Goal: Transaction & Acquisition: Purchase product/service

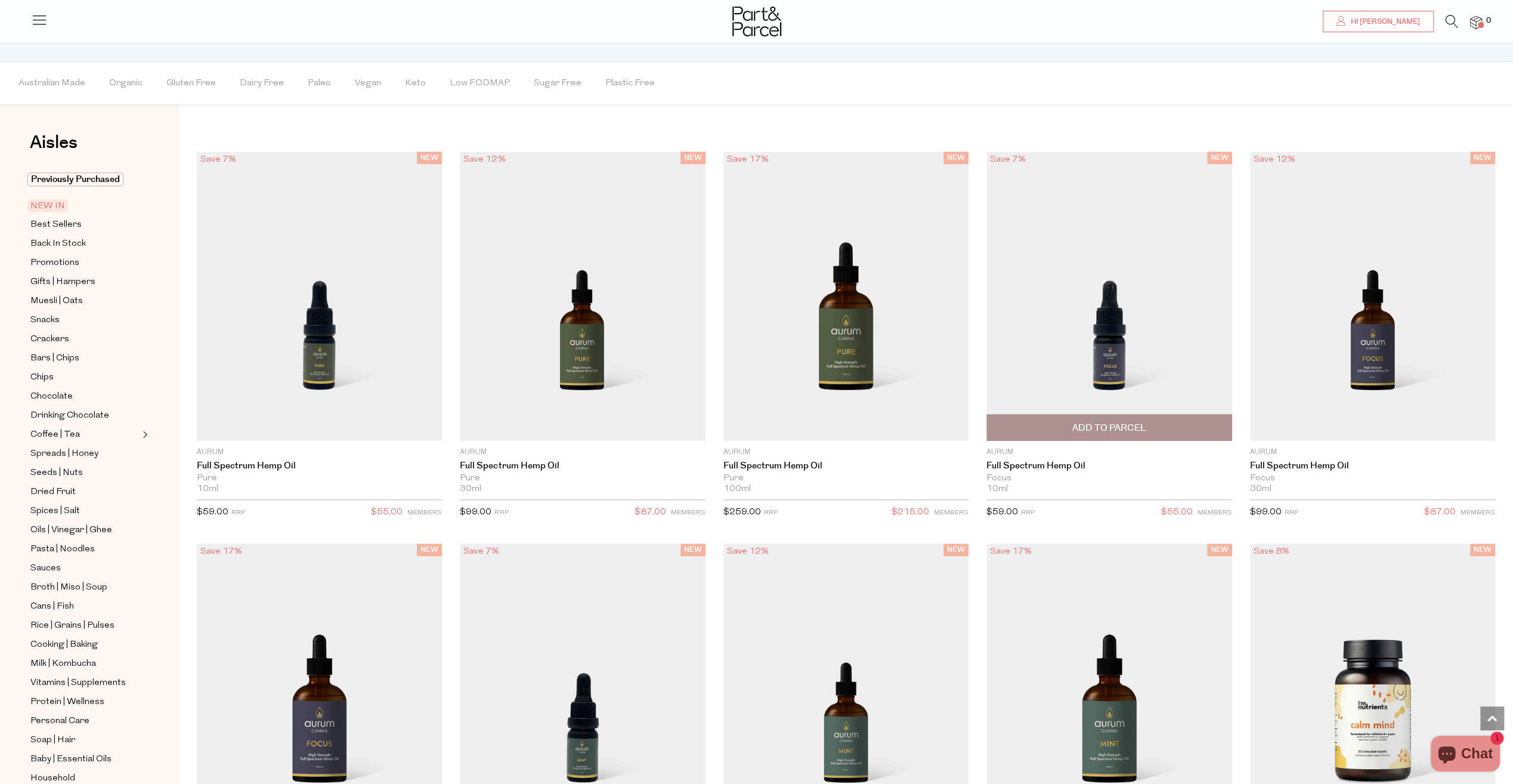
scroll to position [1014, 0]
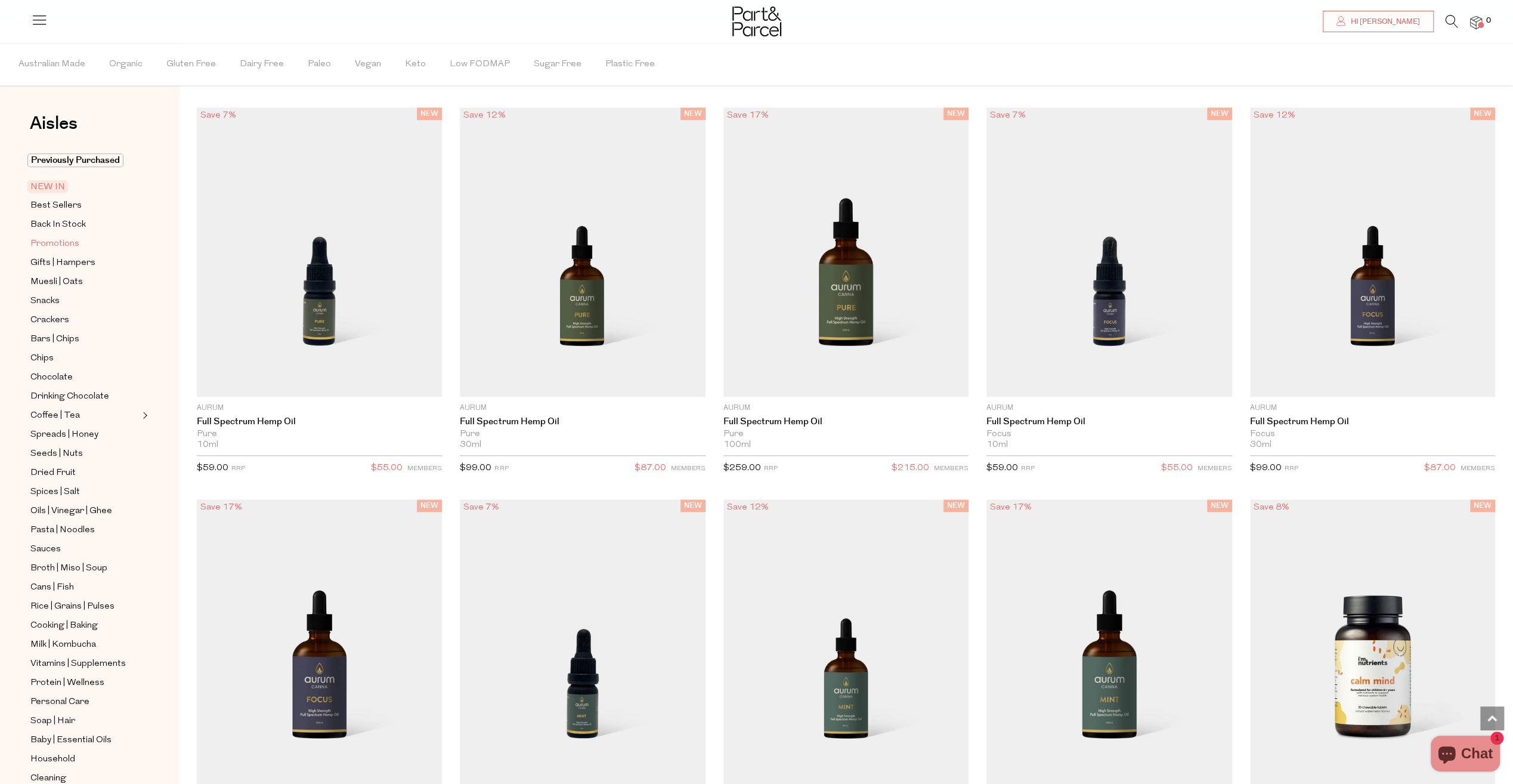
click at [54, 244] on span "Promotions" at bounding box center [54, 244] width 49 height 15
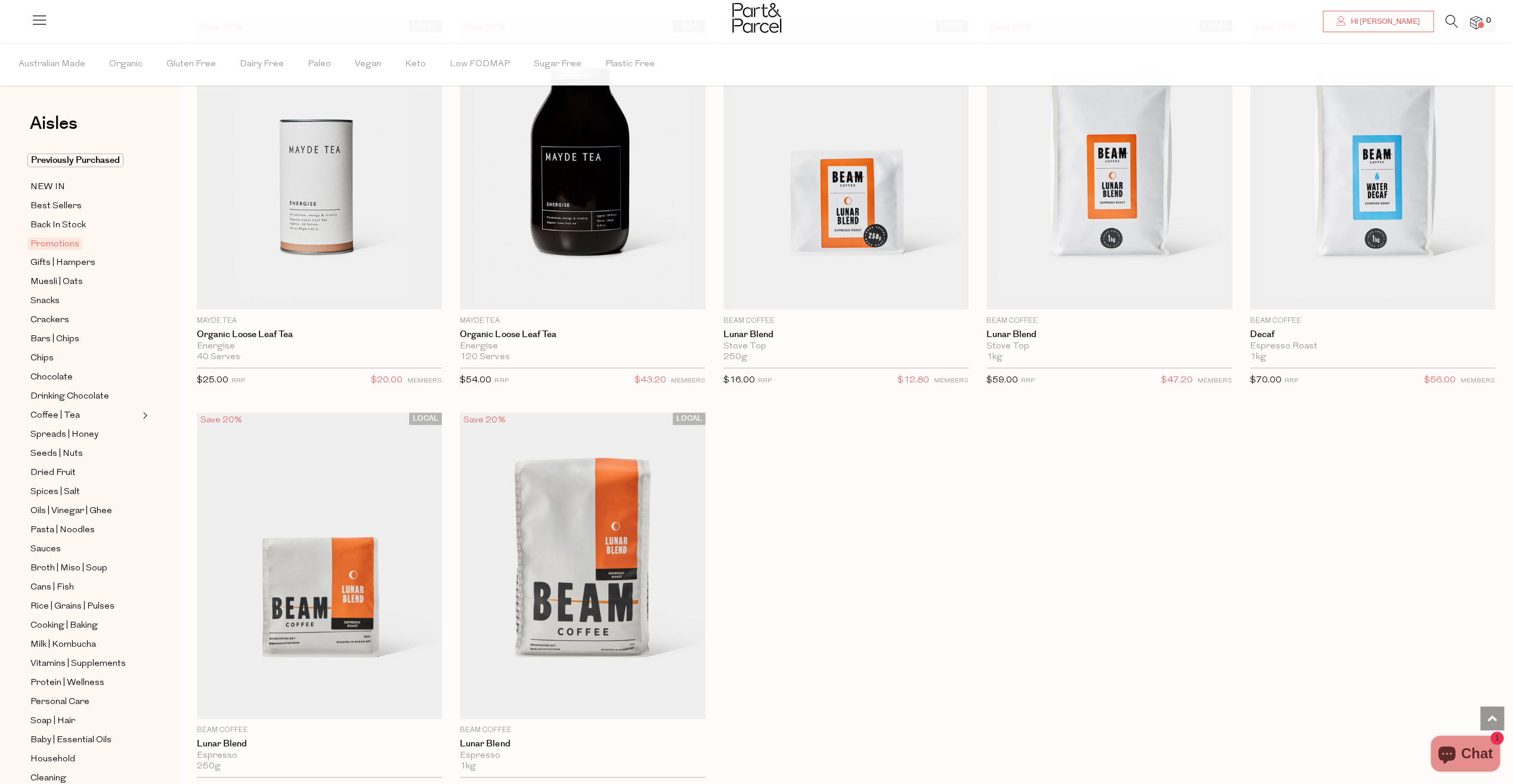
scroll to position [1253, 0]
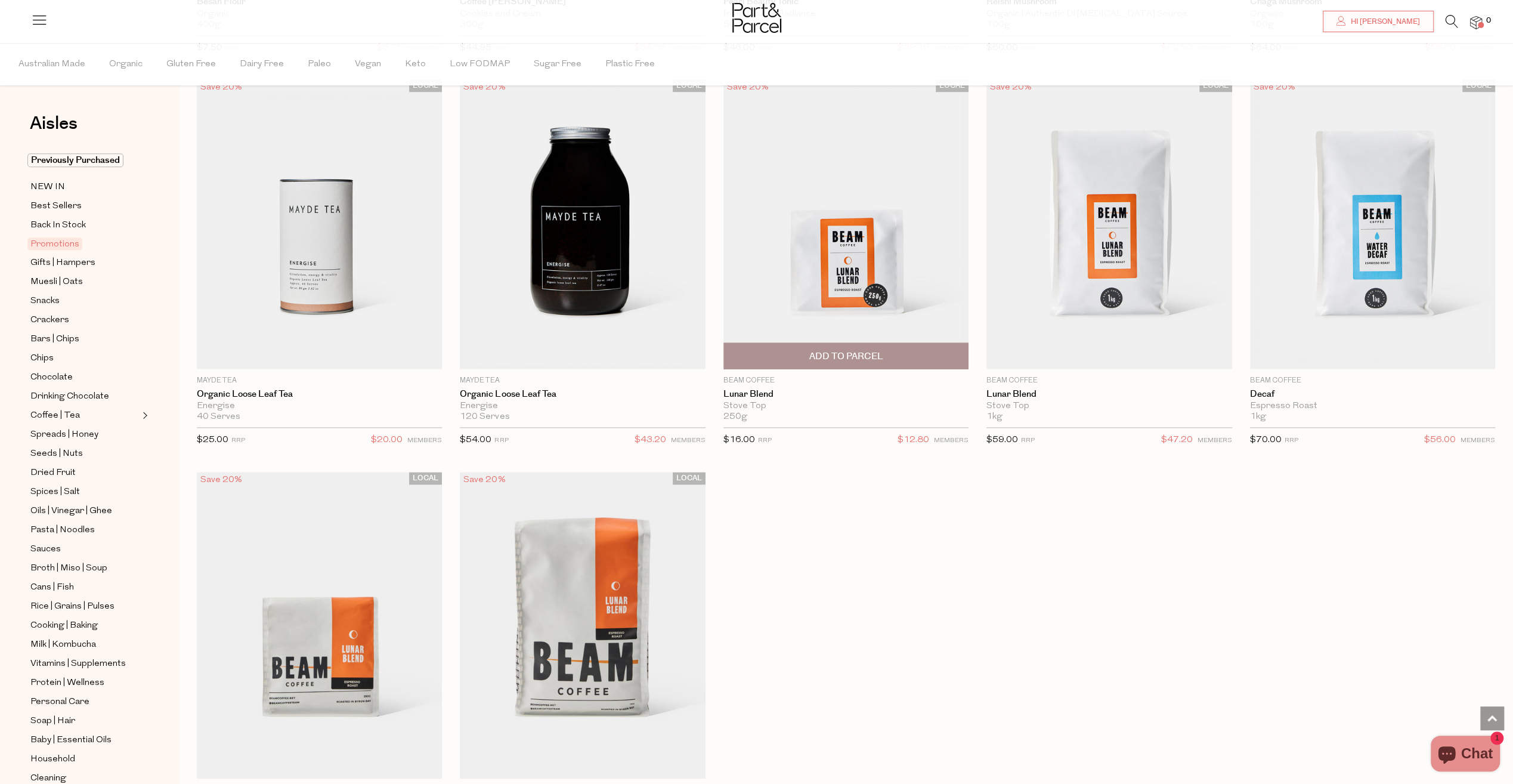
click at [850, 249] on img at bounding box center [846, 224] width 245 height 290
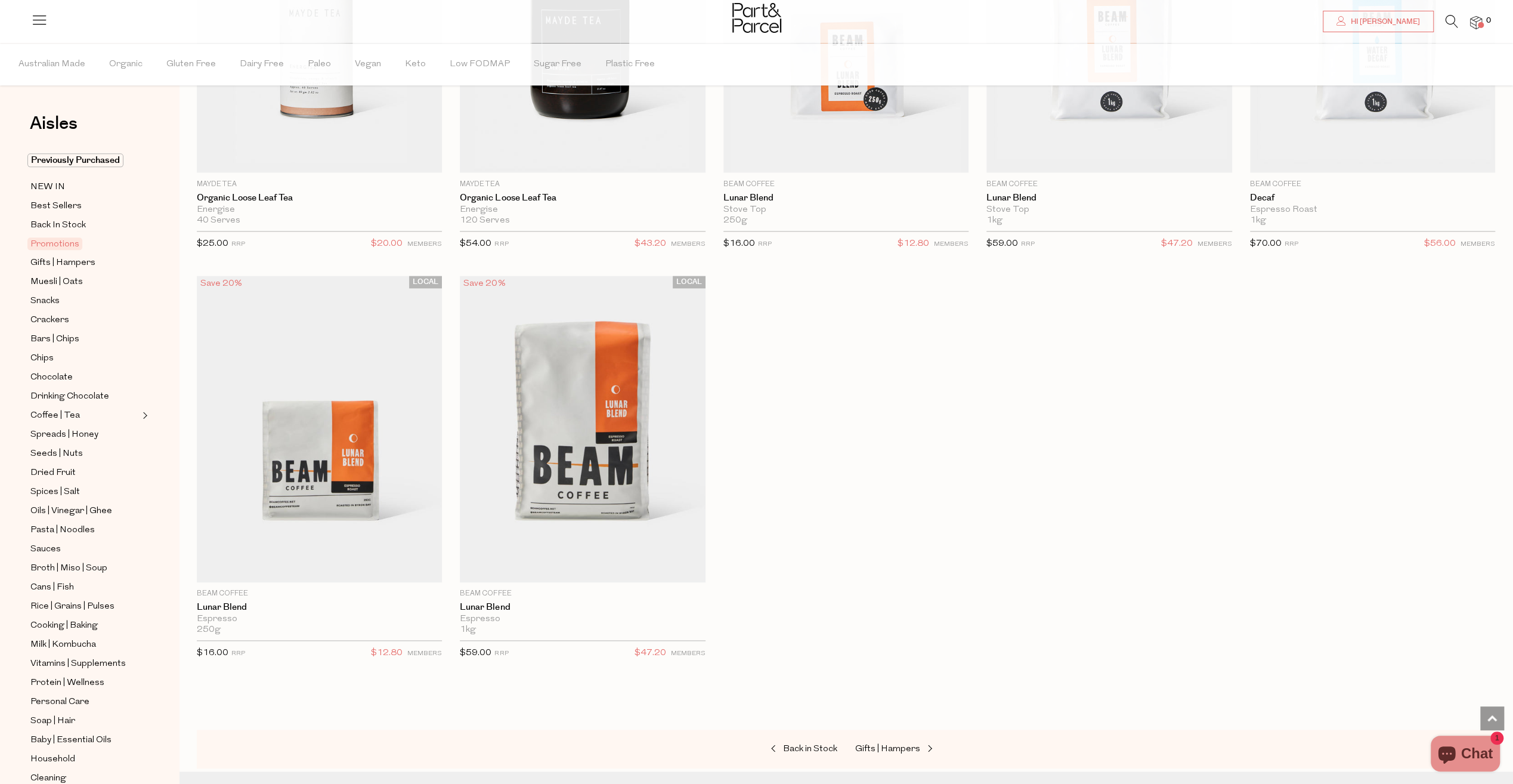
scroll to position [1571, 0]
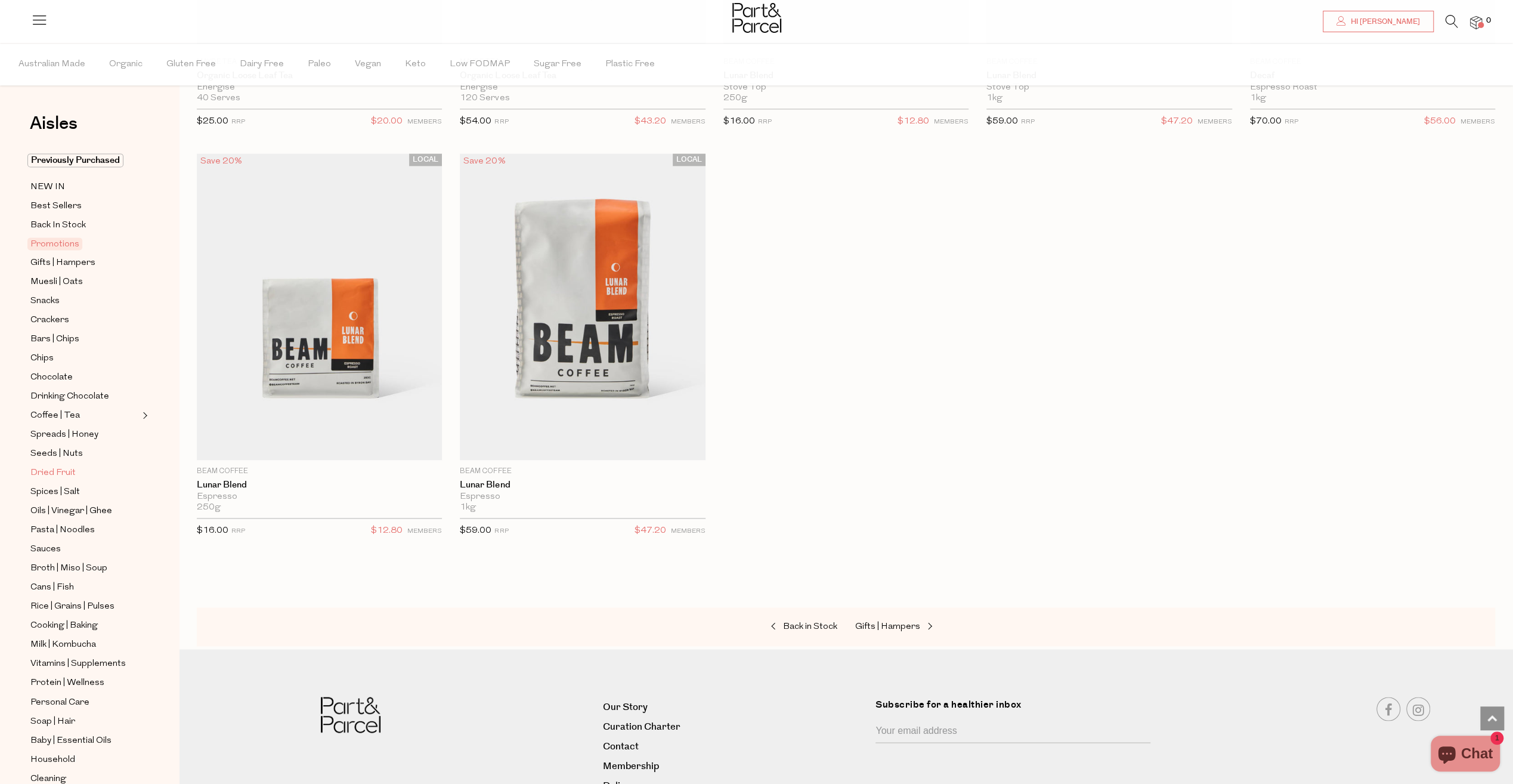
click at [39, 466] on span "Dried Fruit" at bounding box center [53, 473] width 45 height 15
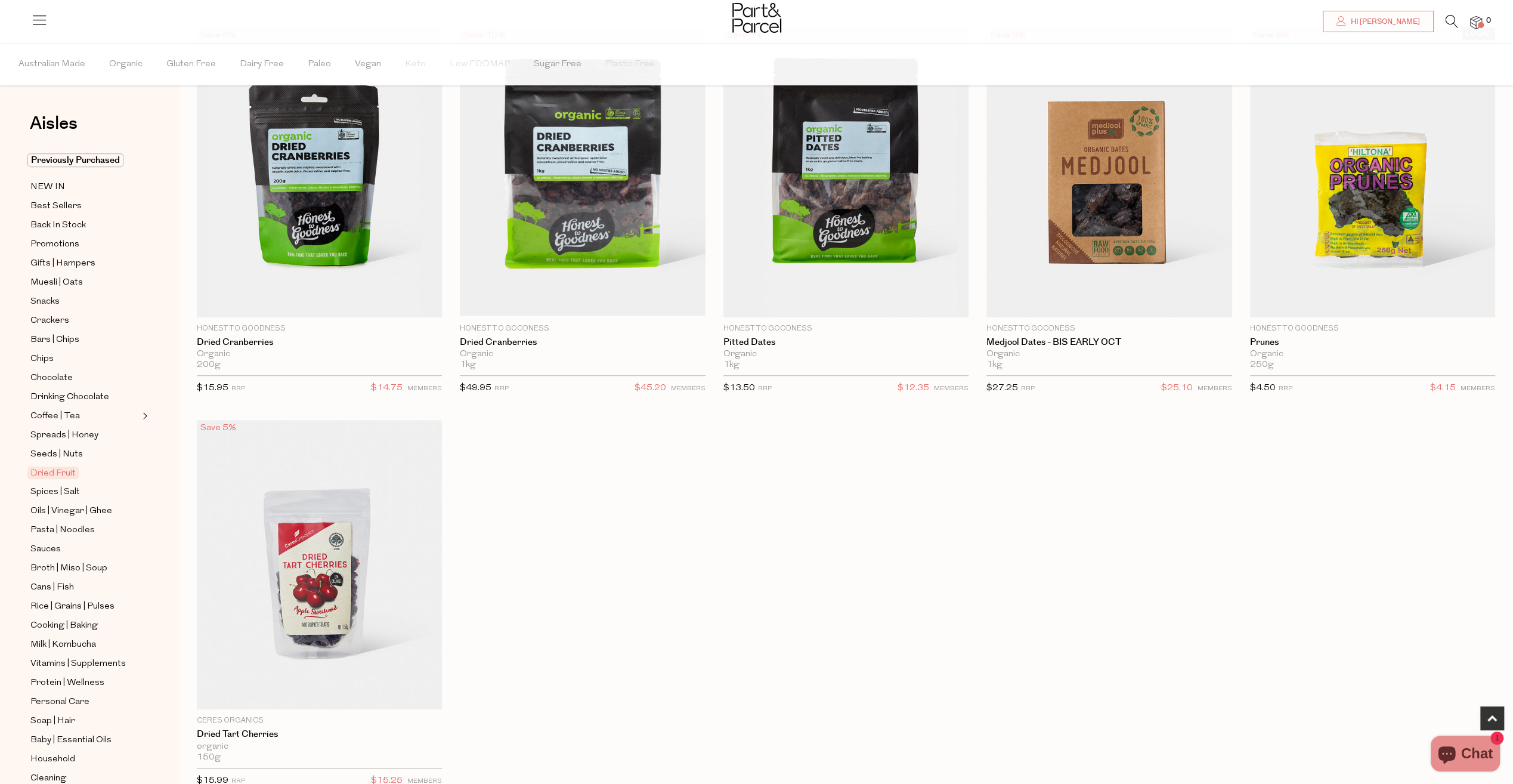
scroll to position [597, 0]
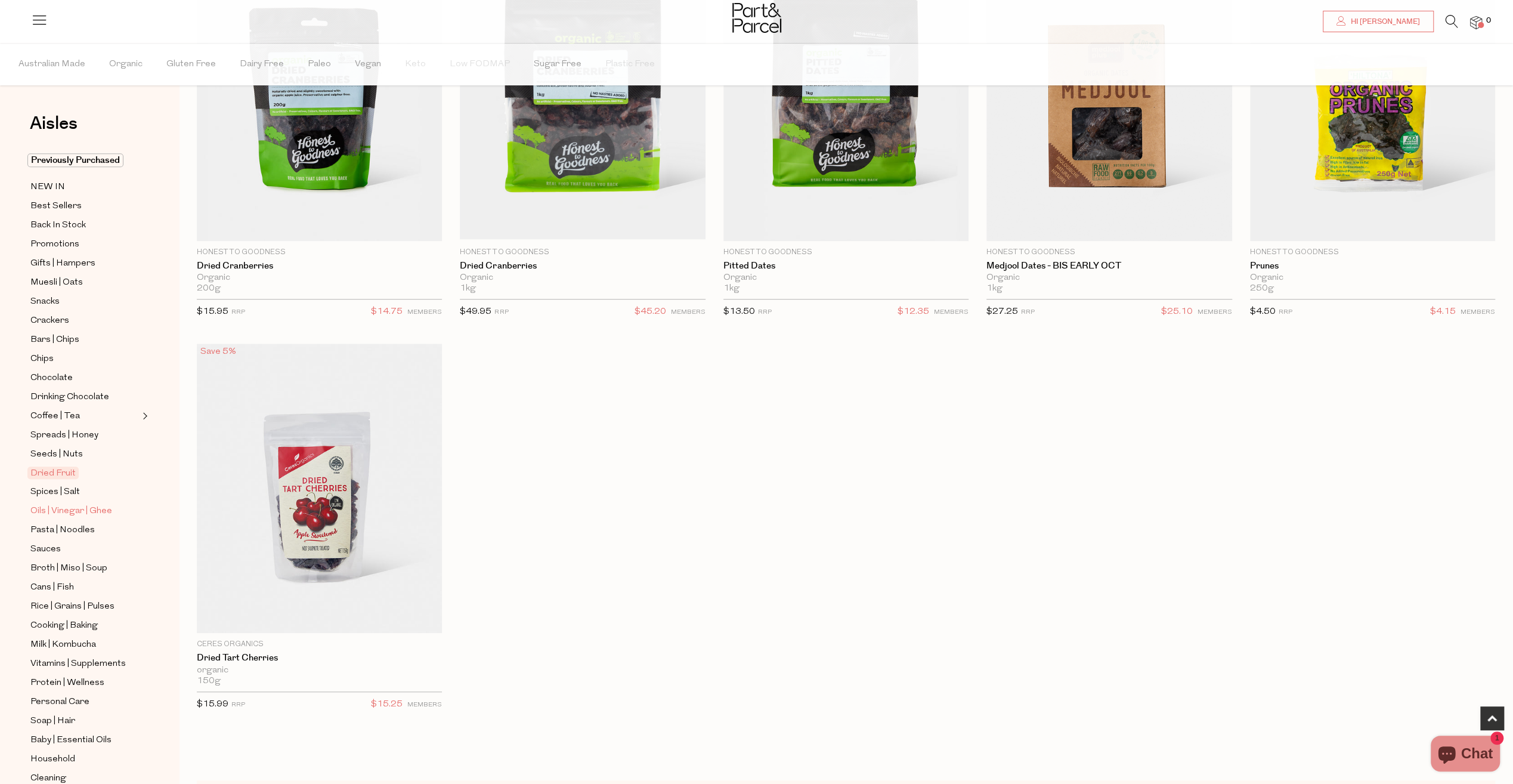
click at [74, 504] on span "Oils | Vinegar | Ghee" at bounding box center [71, 511] width 82 height 15
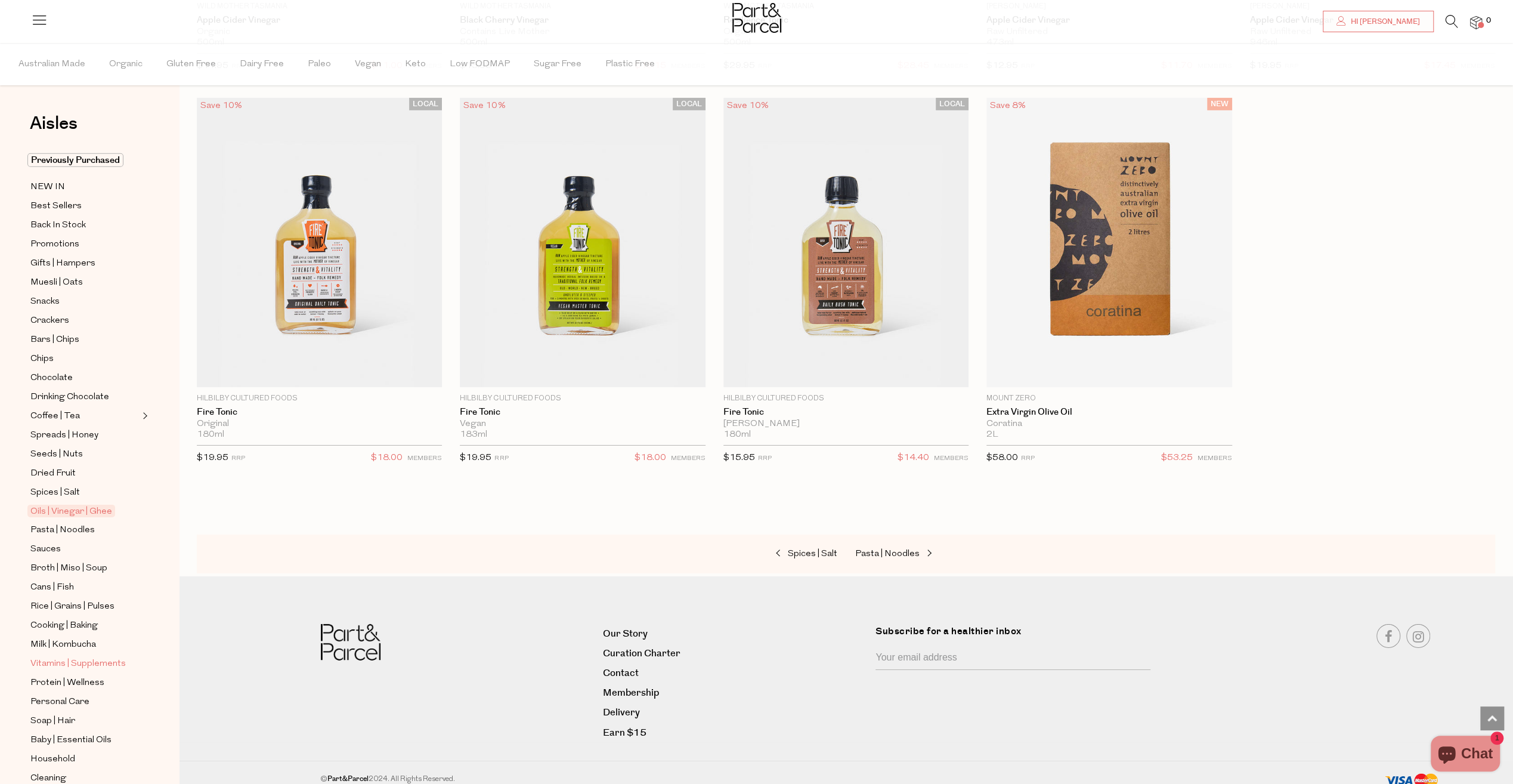
scroll to position [72, 0]
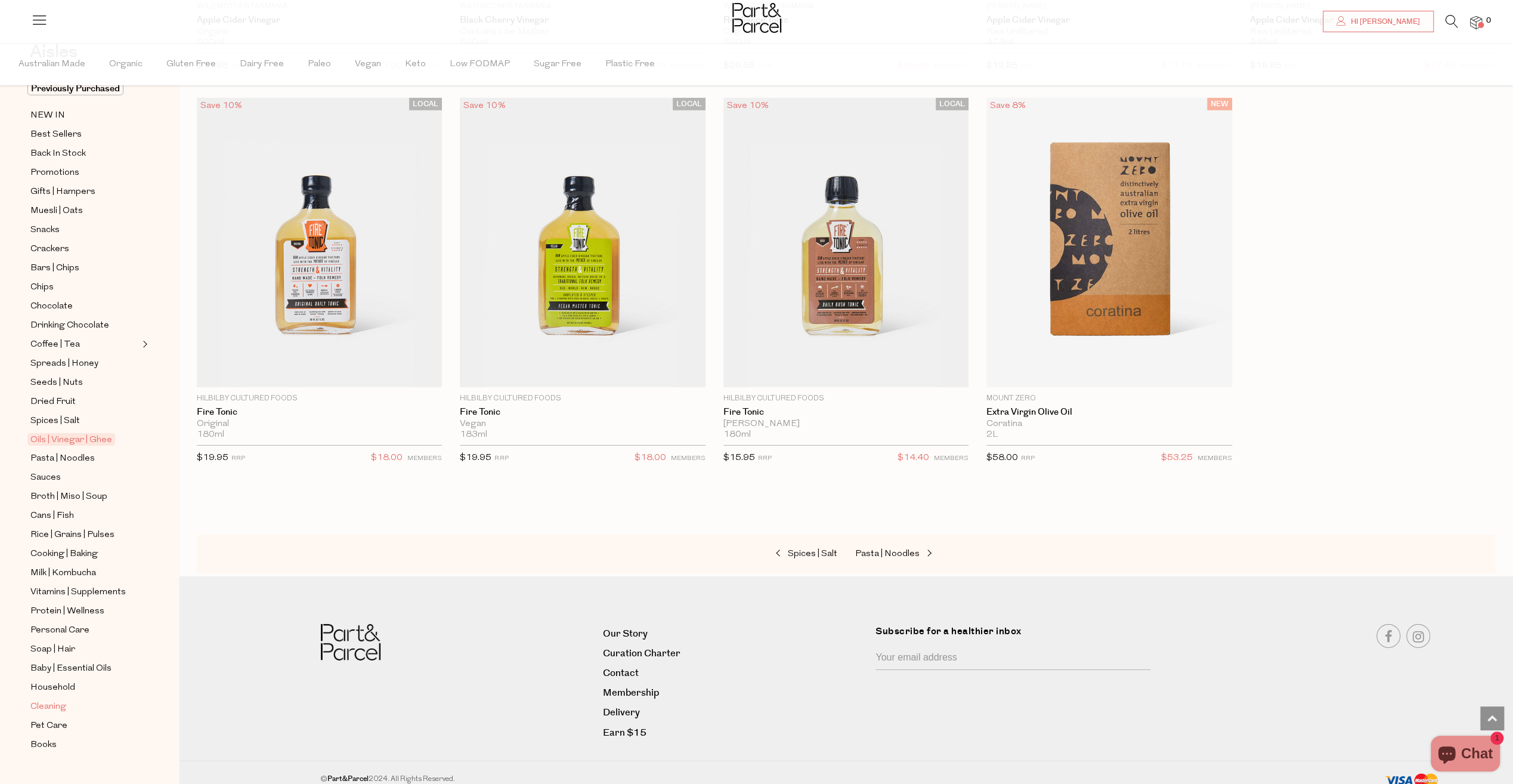
click at [43, 699] on span "Cleaning" at bounding box center [48, 707] width 36 height 15
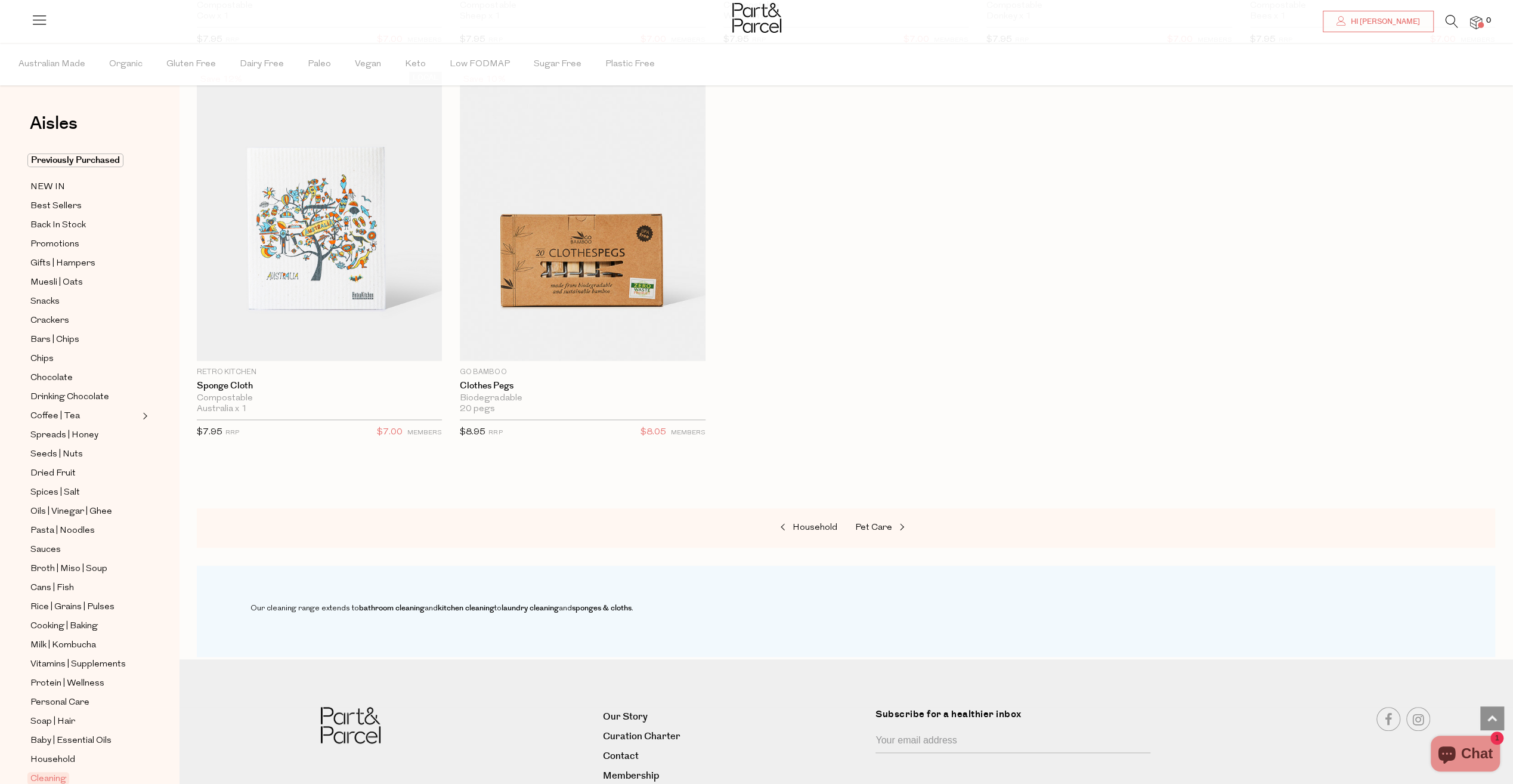
scroll to position [976, 0]
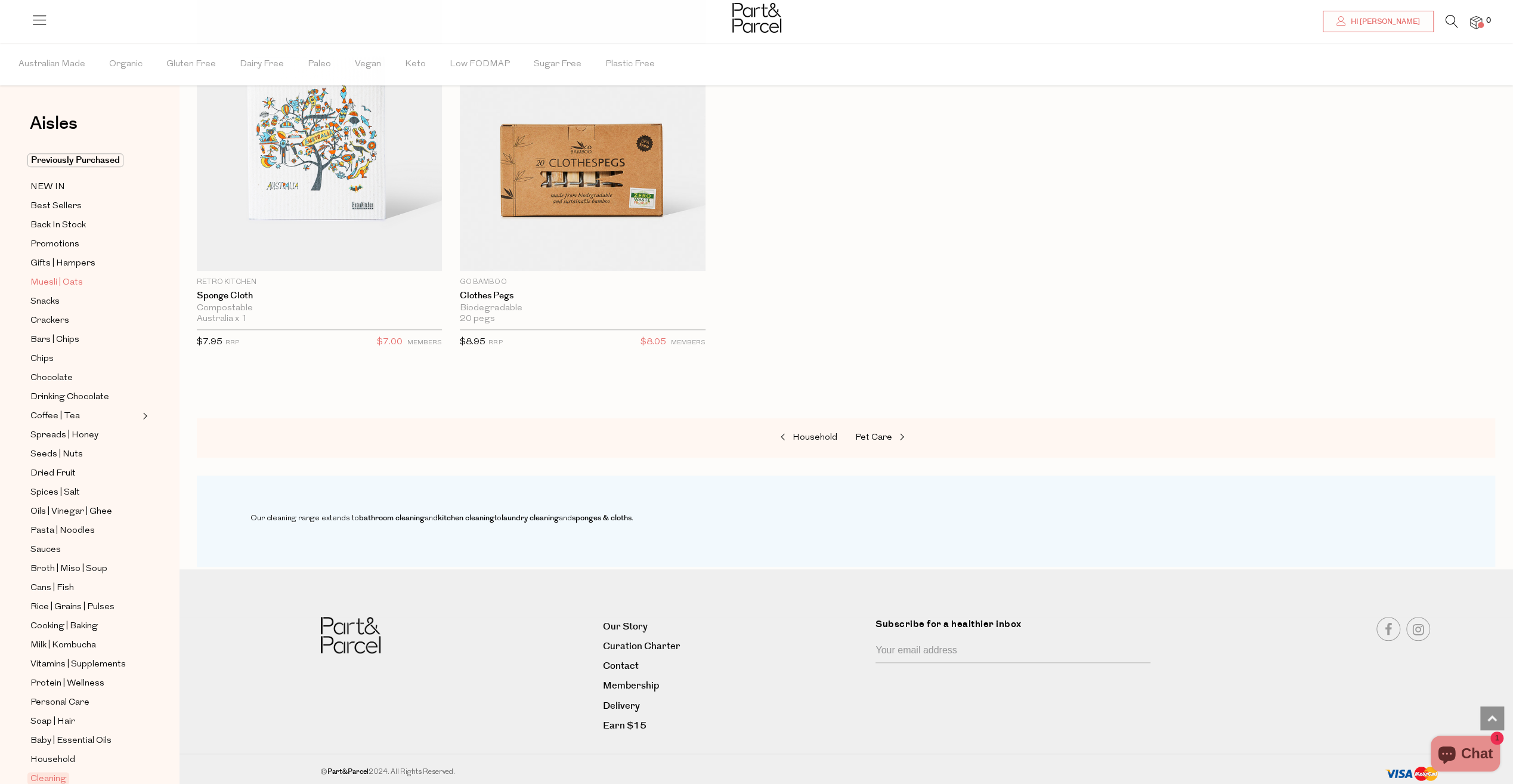
click at [61, 280] on span "Muesli | Oats" at bounding box center [56, 283] width 53 height 15
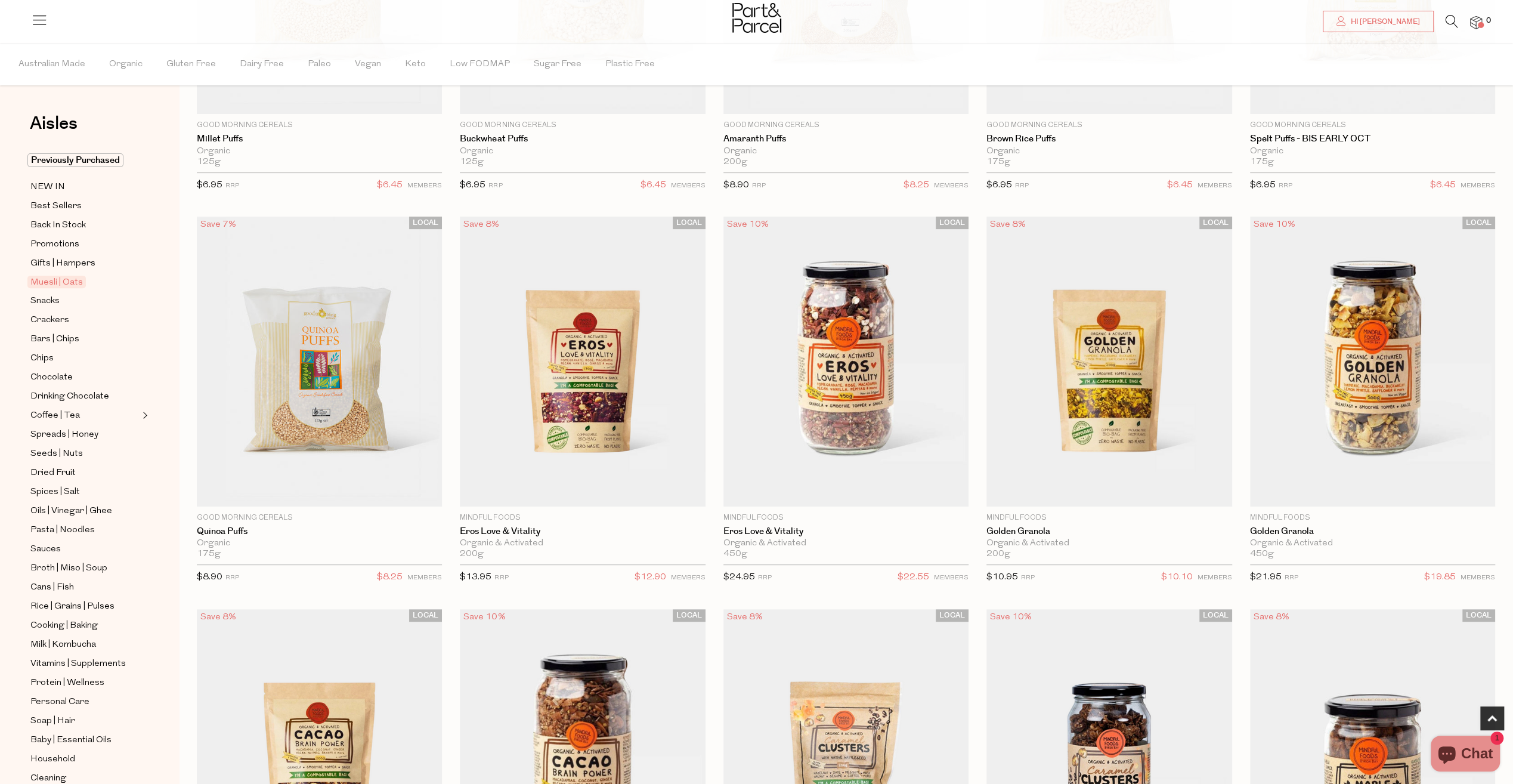
scroll to position [358, 0]
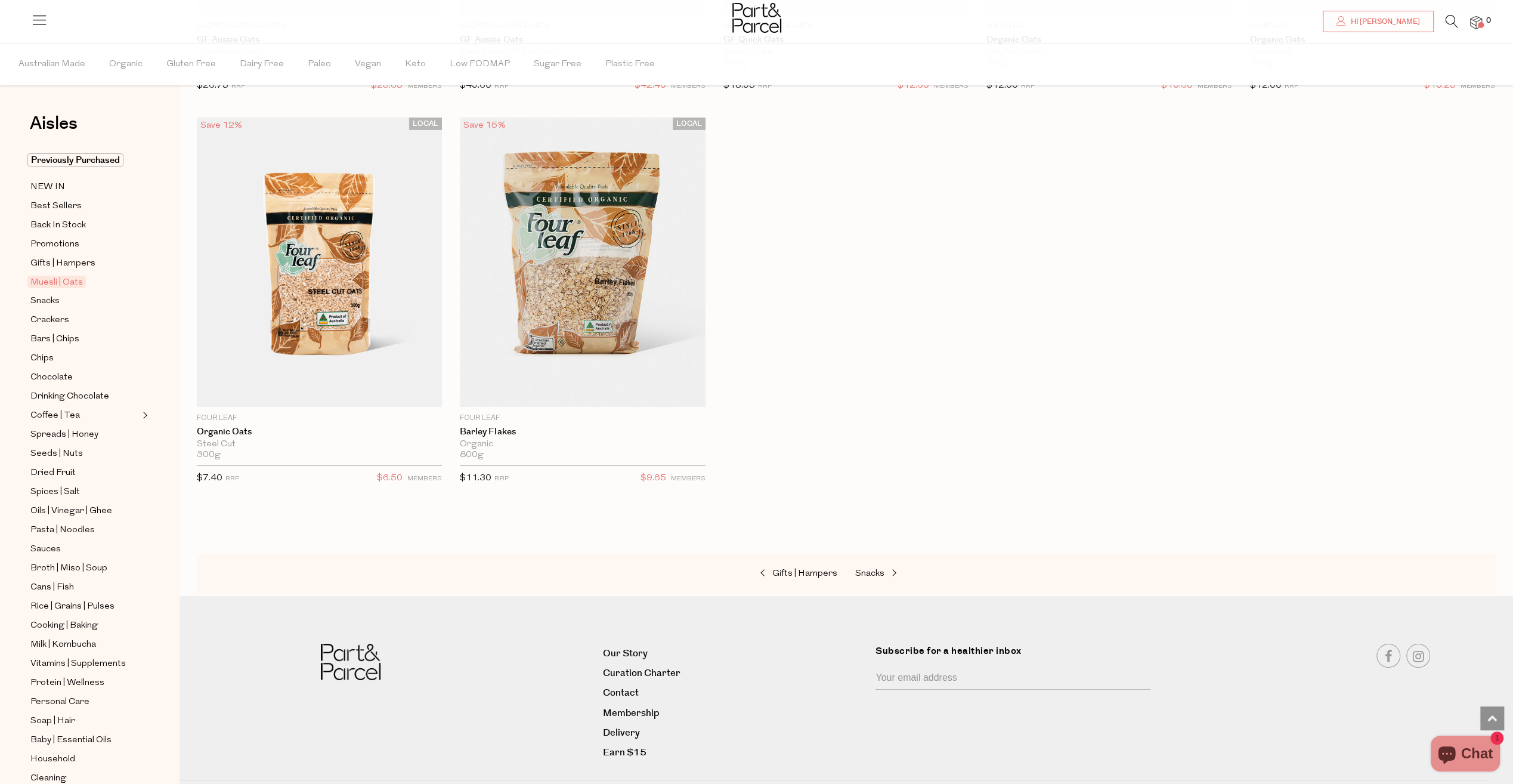
scroll to position [3995, 0]
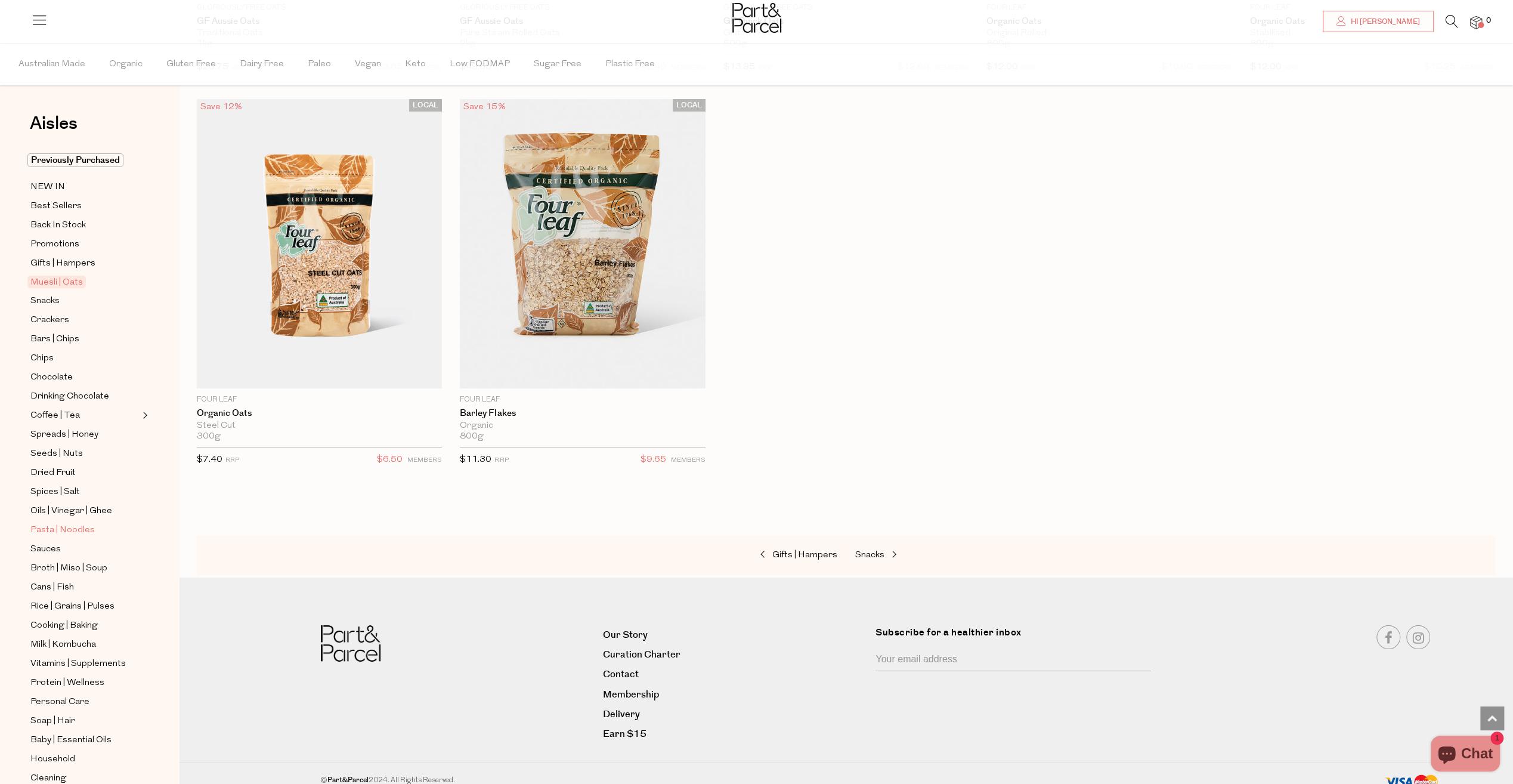
click at [47, 523] on span "Pasta | Noodles" at bounding box center [63, 530] width 65 height 15
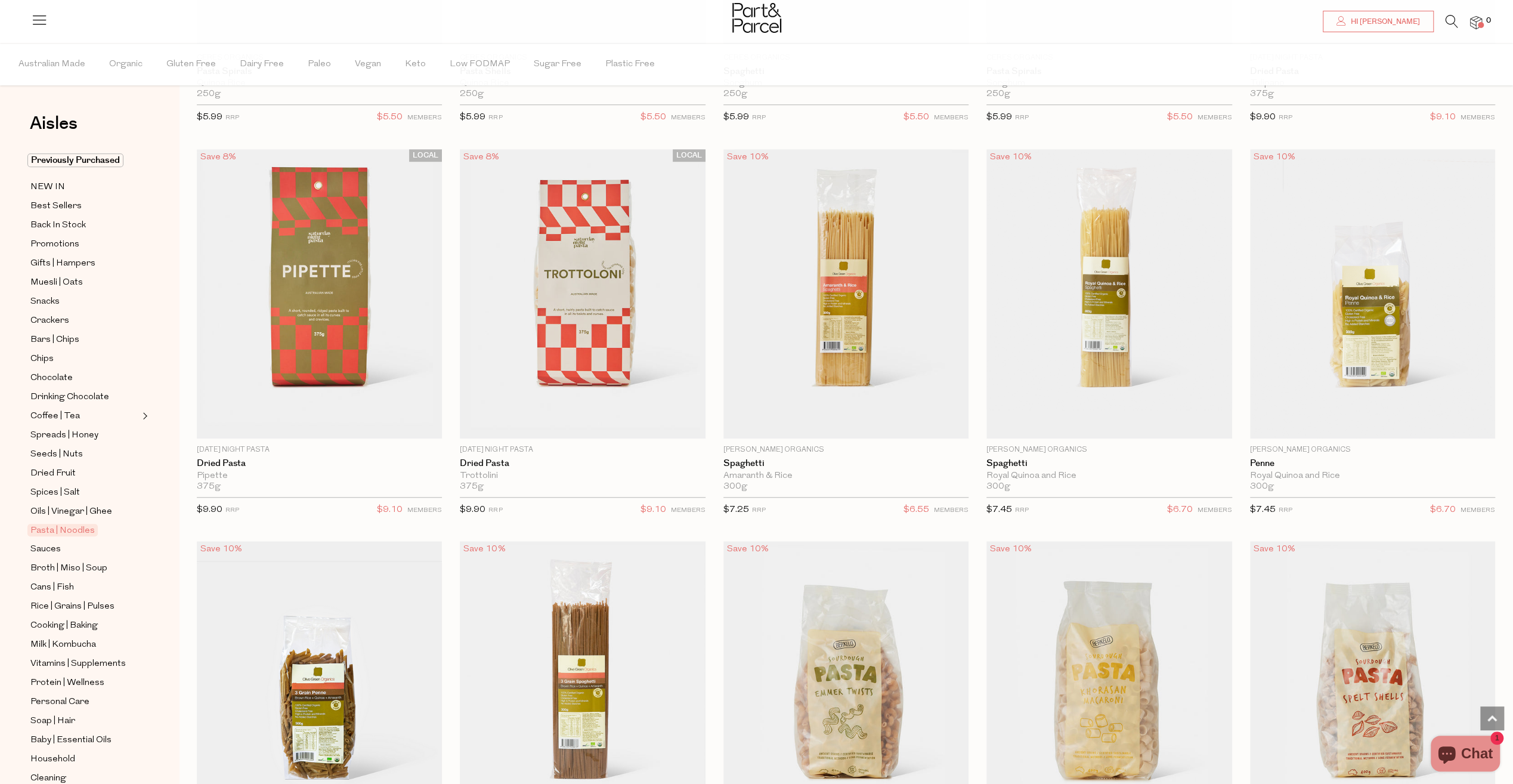
scroll to position [835, 0]
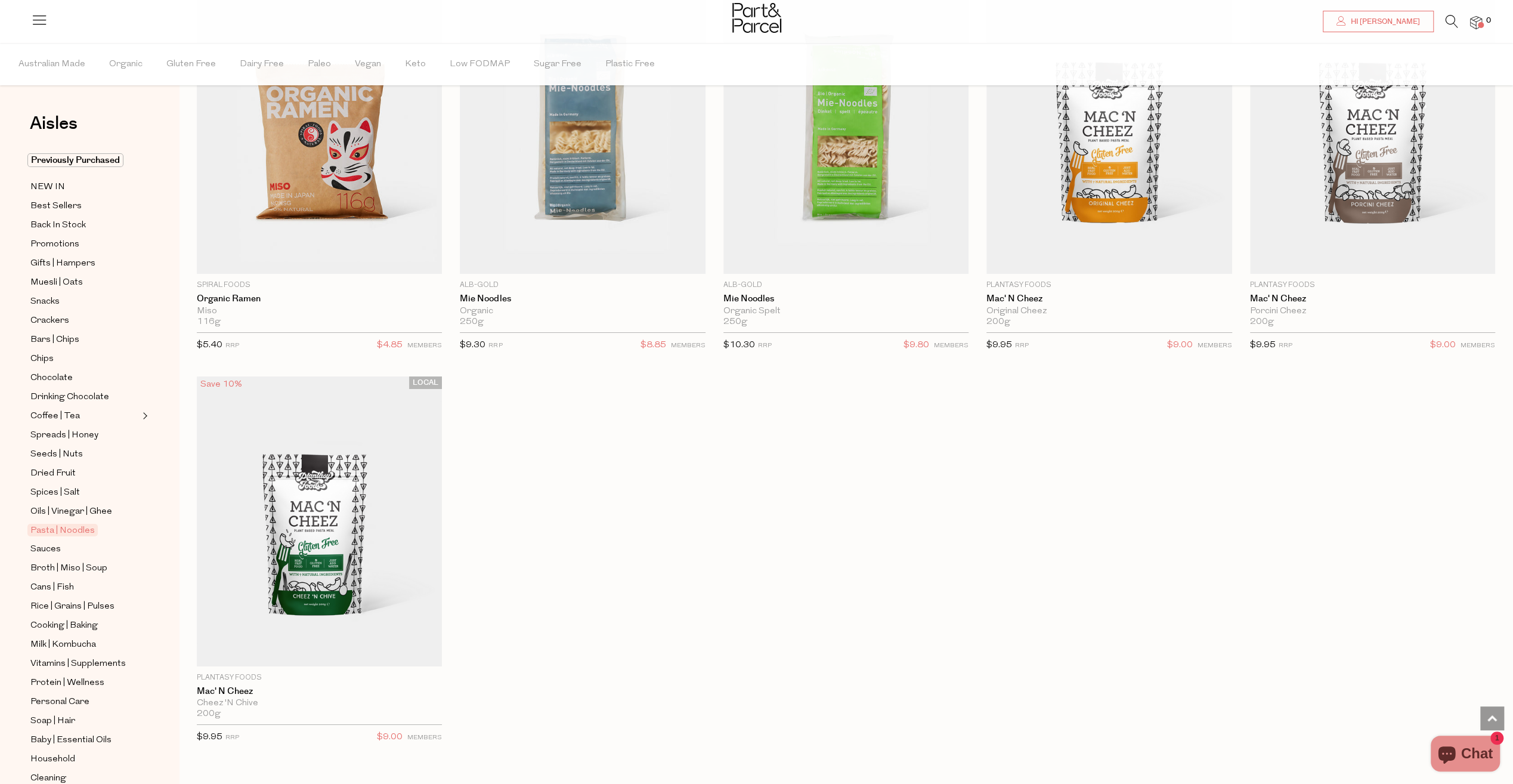
scroll to position [4294, 0]
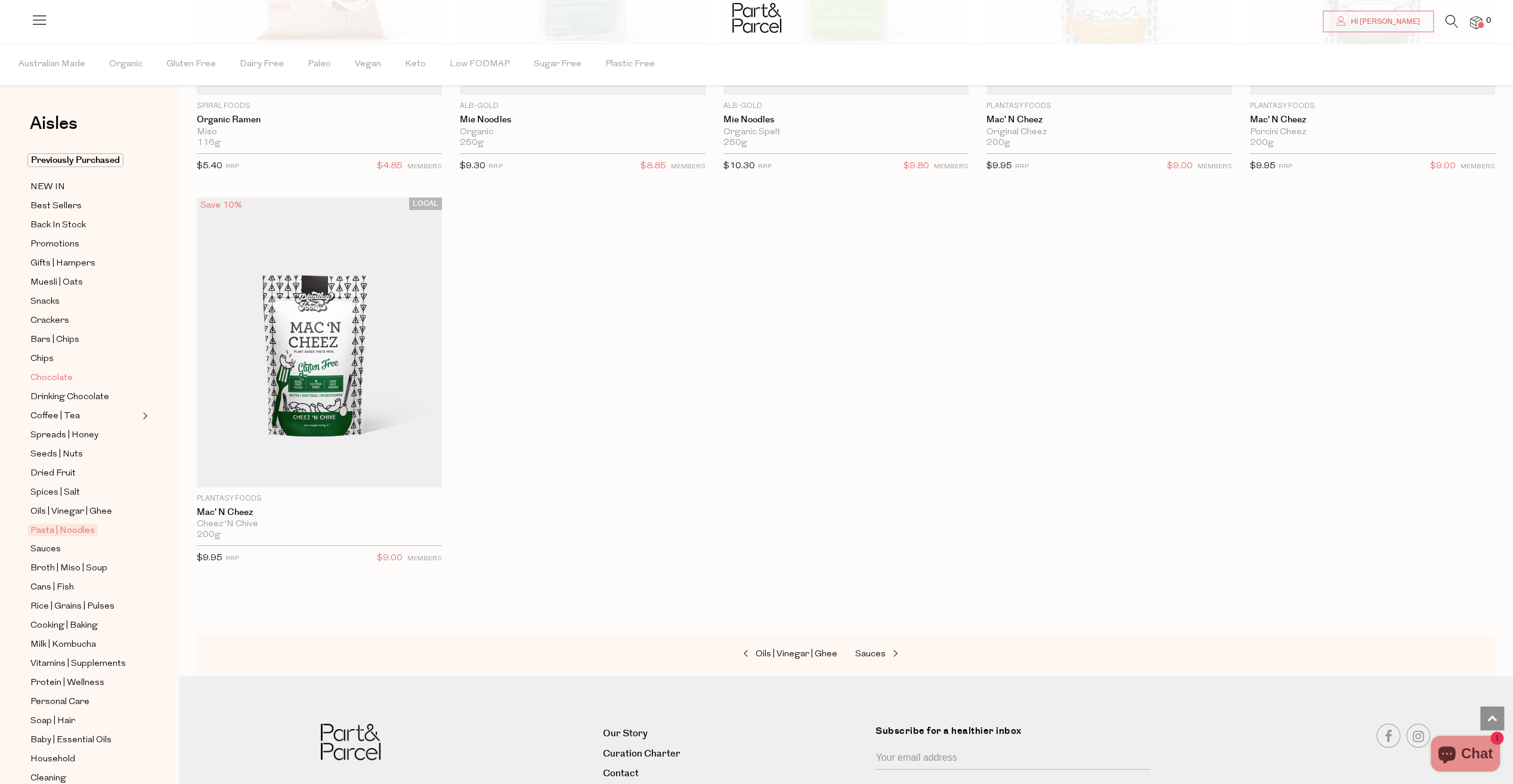
click at [58, 374] on span "Chocolate" at bounding box center [52, 378] width 42 height 15
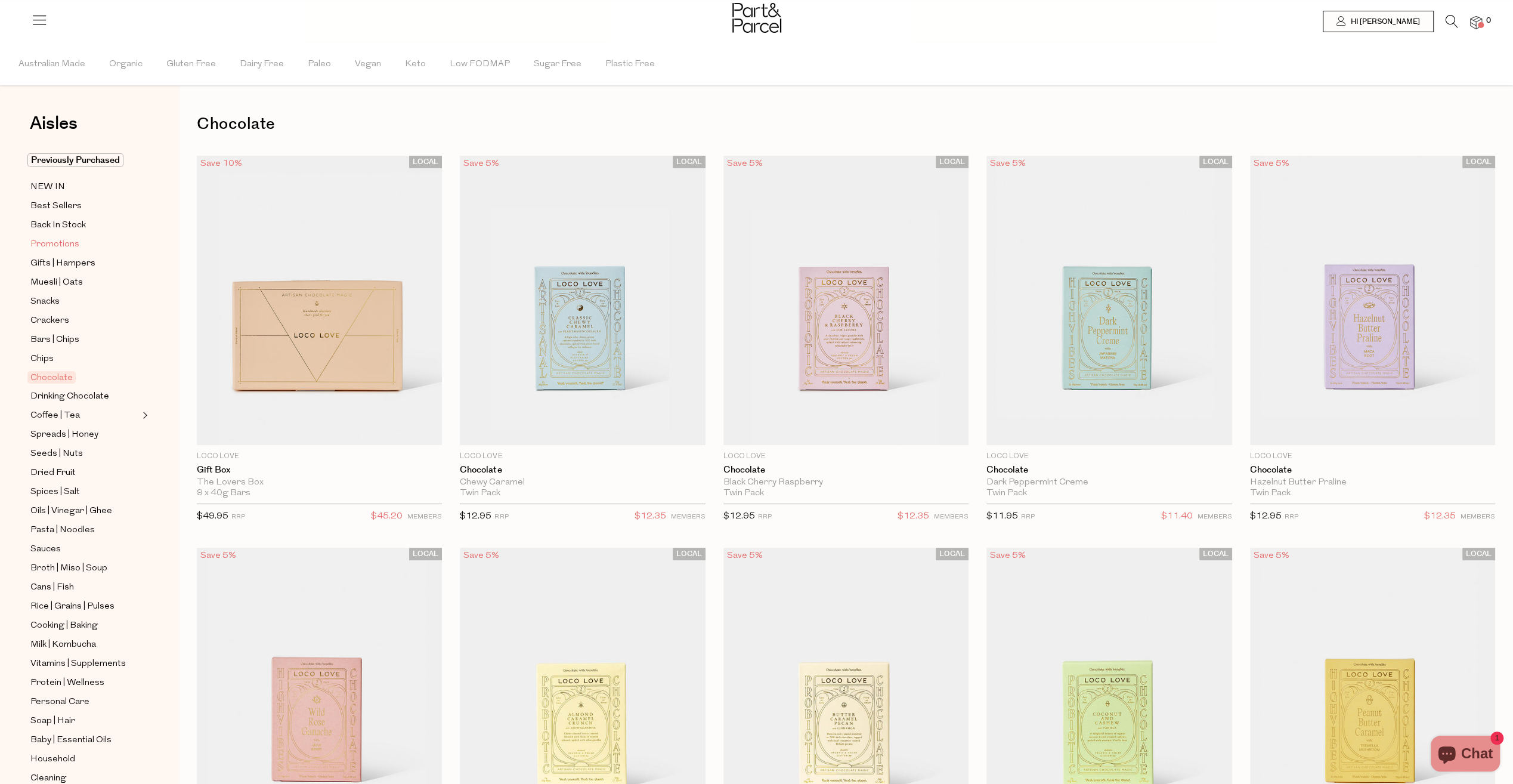
click at [52, 241] on span "Promotions" at bounding box center [54, 244] width 49 height 15
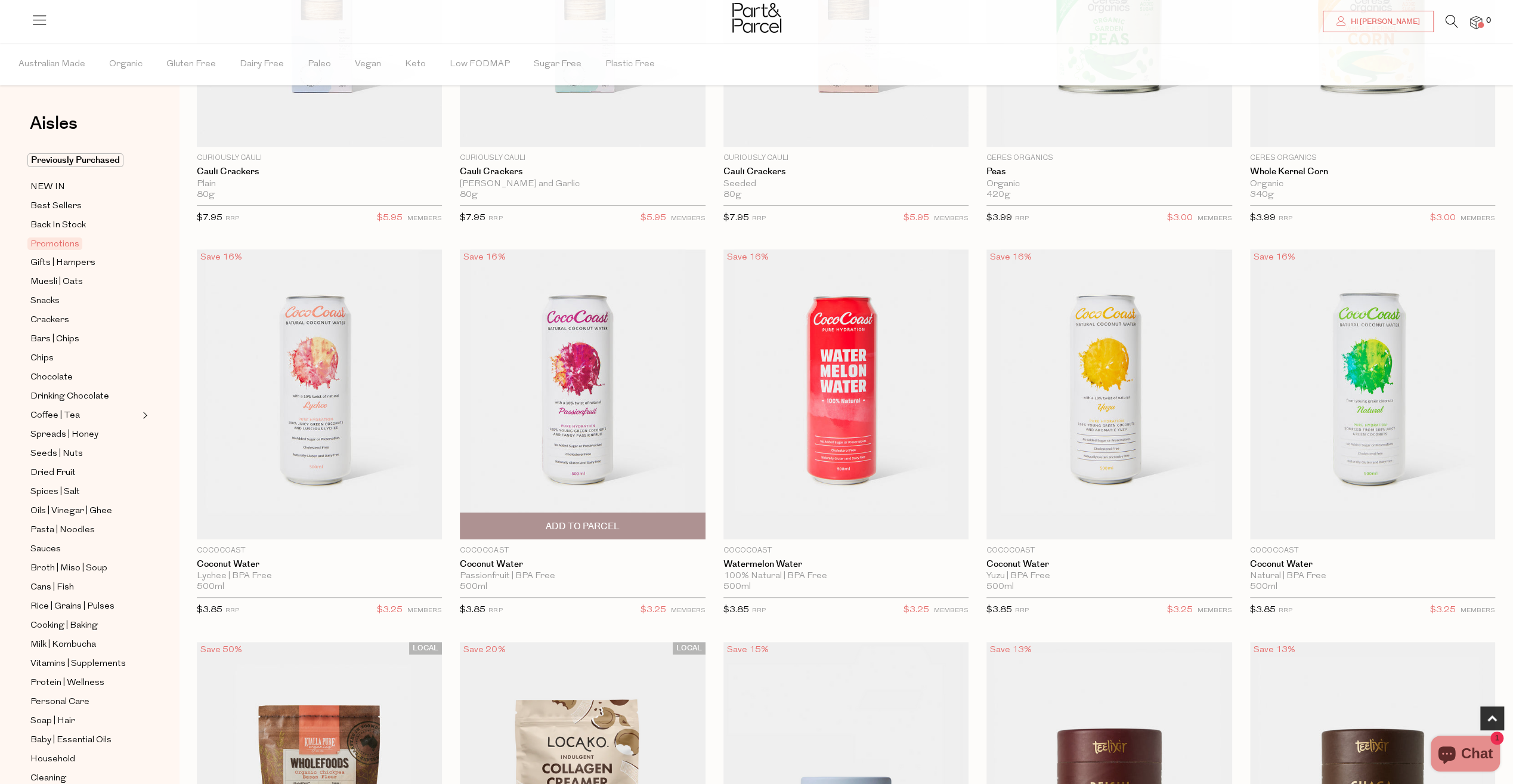
scroll to position [537, 0]
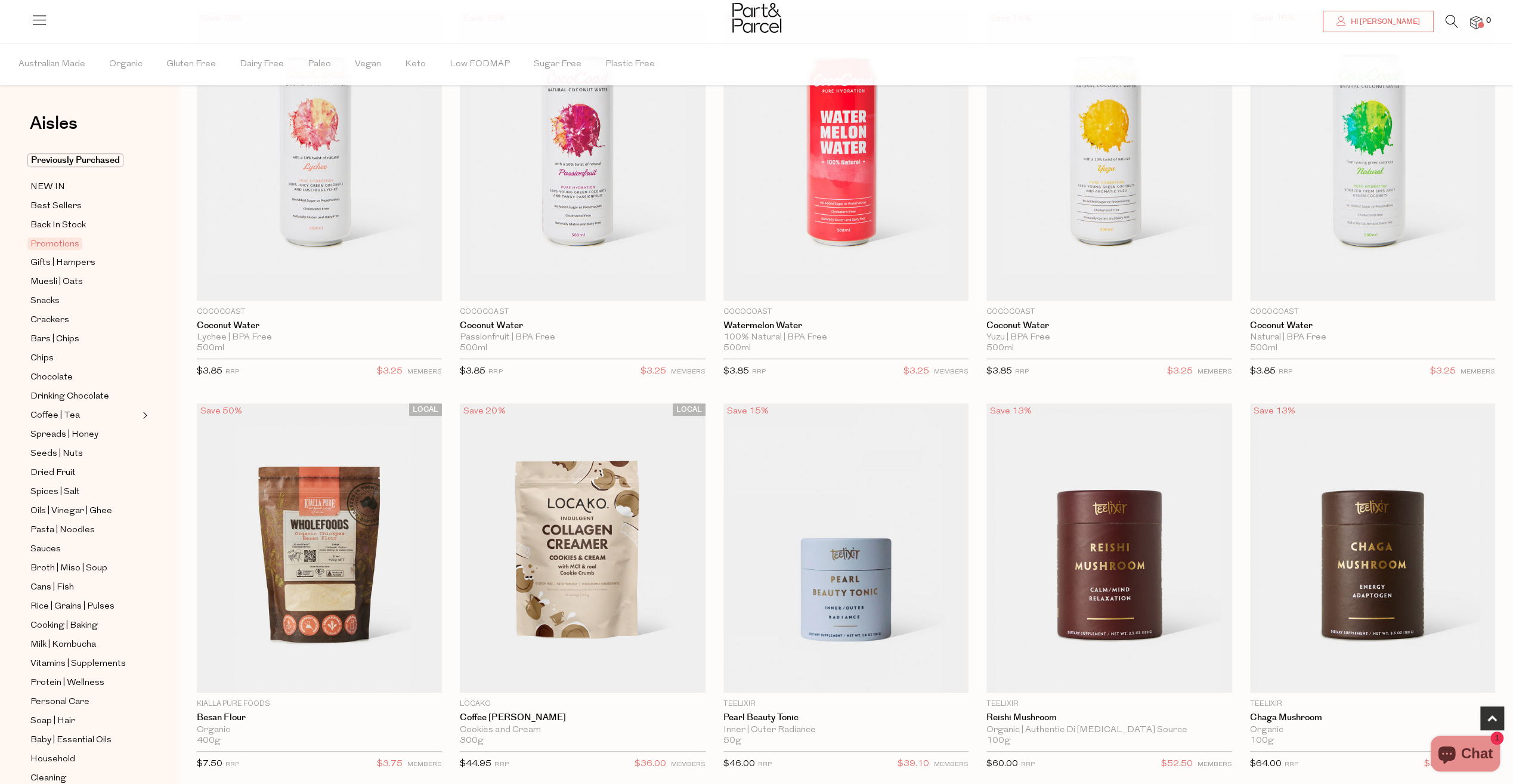
click at [1443, 26] on li at bounding box center [1446, 24] width 25 height 18
click at [1453, 18] on icon at bounding box center [1452, 21] width 13 height 13
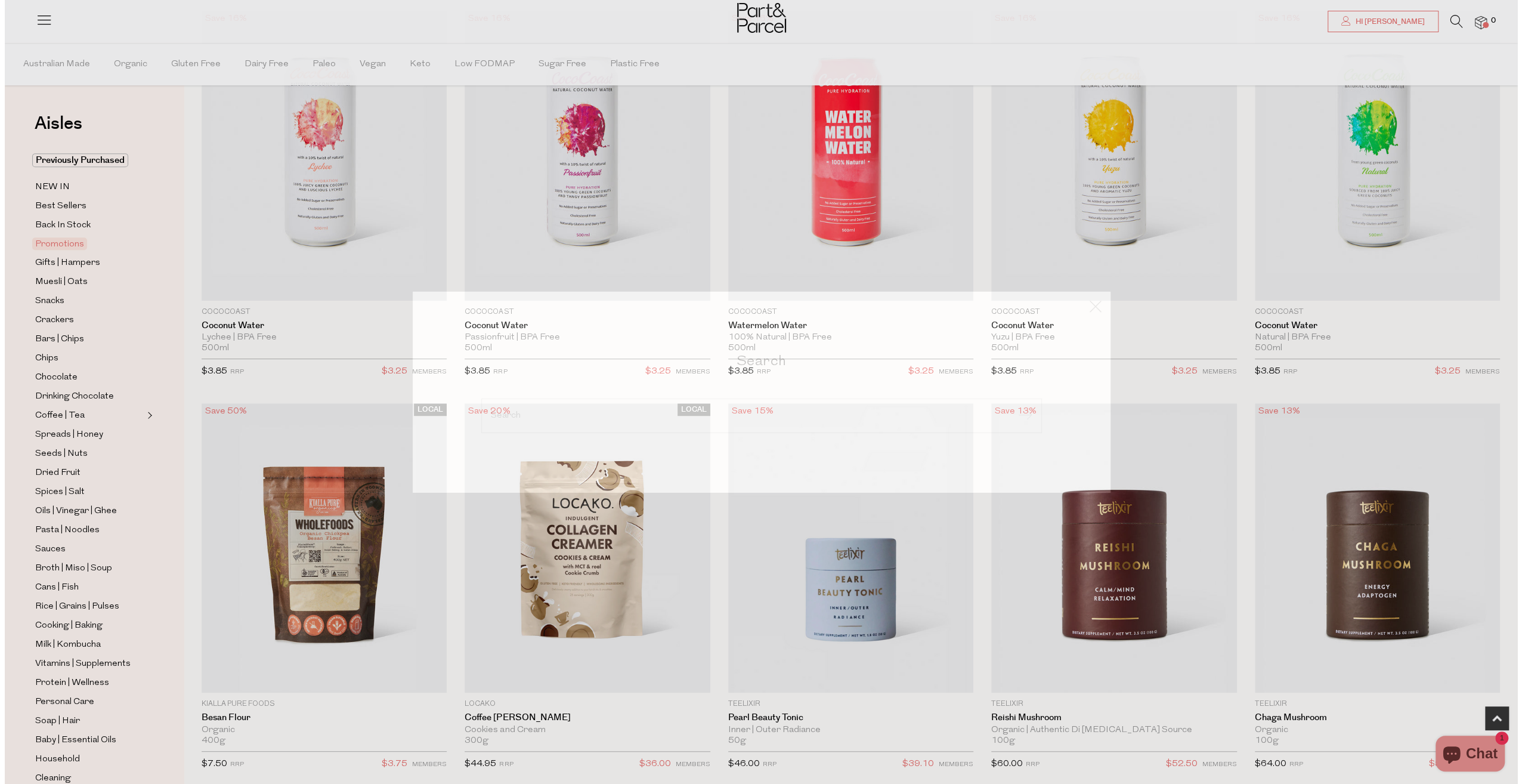
scroll to position [540, 0]
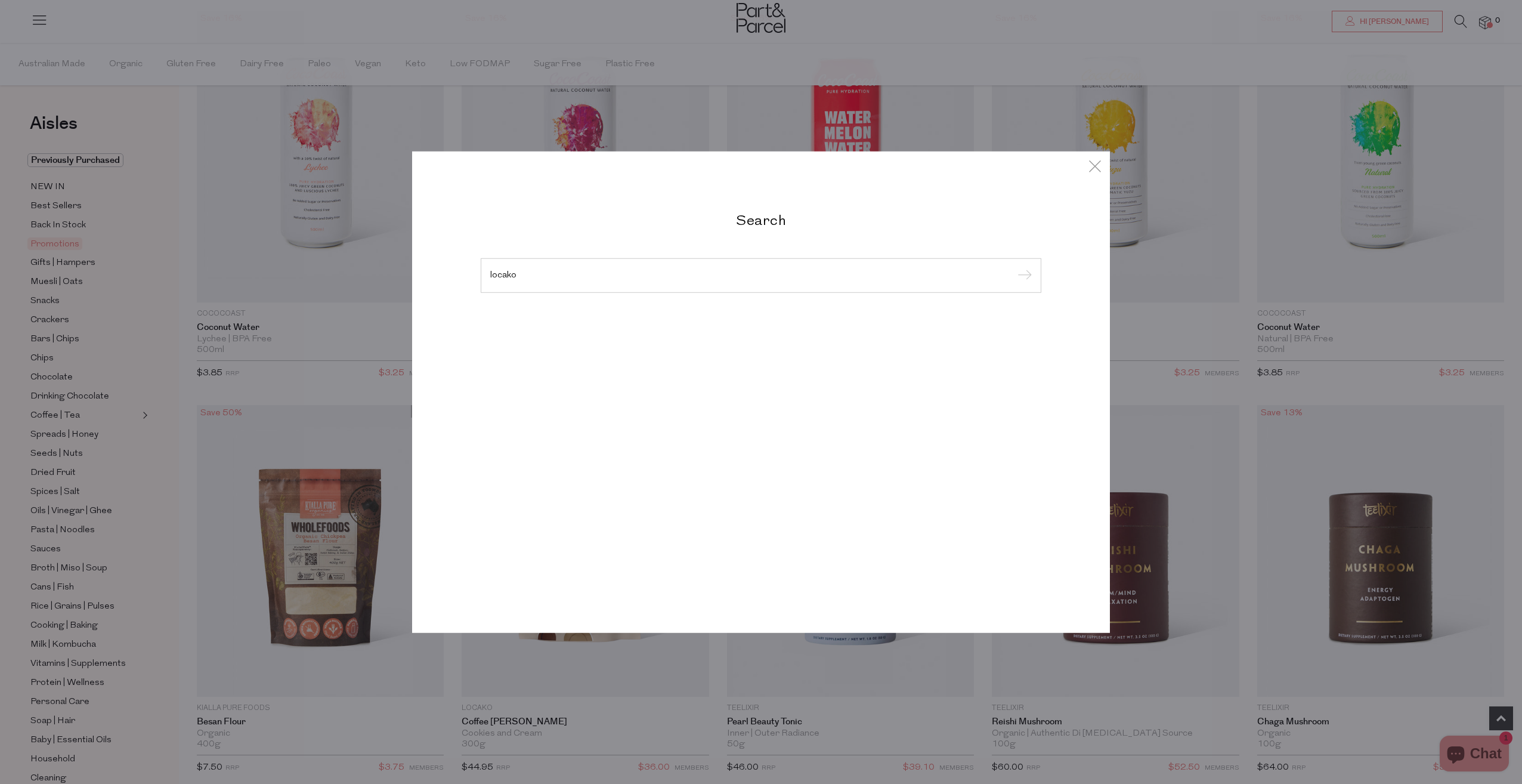
type input "locako"
click at [1014, 267] on input "submit" at bounding box center [1022, 276] width 18 height 18
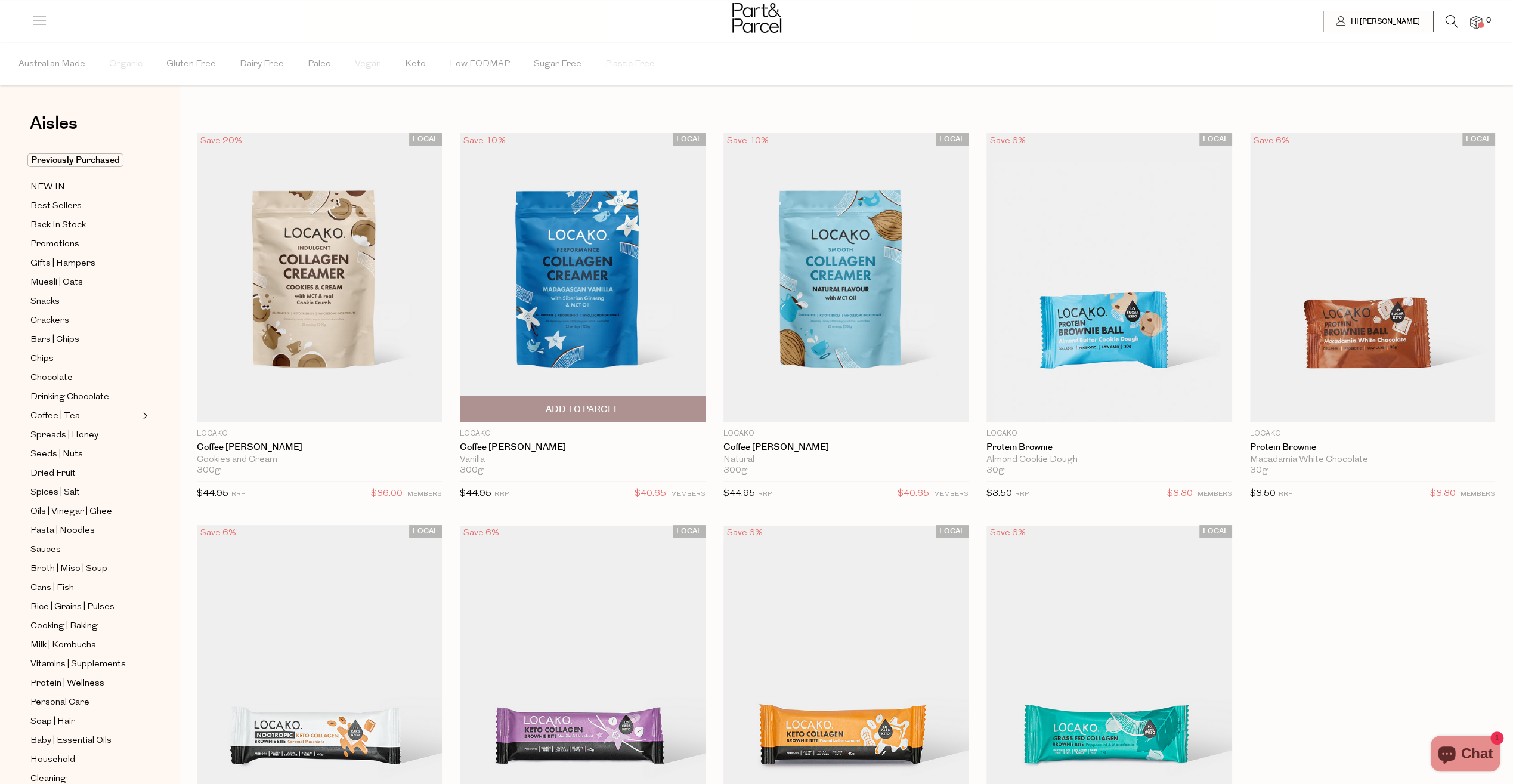
click at [604, 369] on img at bounding box center [583, 278] width 245 height 290
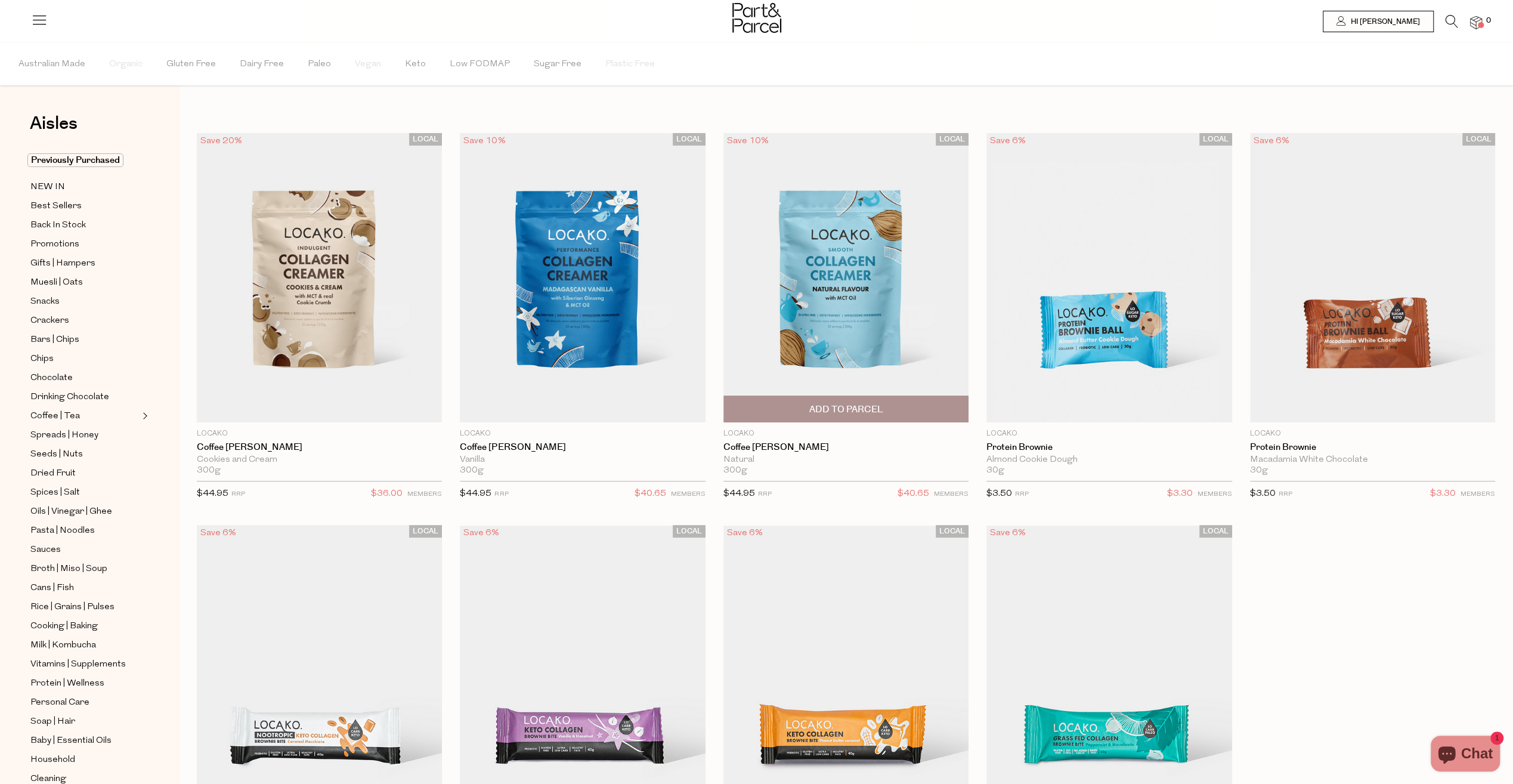
click at [840, 290] on img at bounding box center [846, 278] width 245 height 290
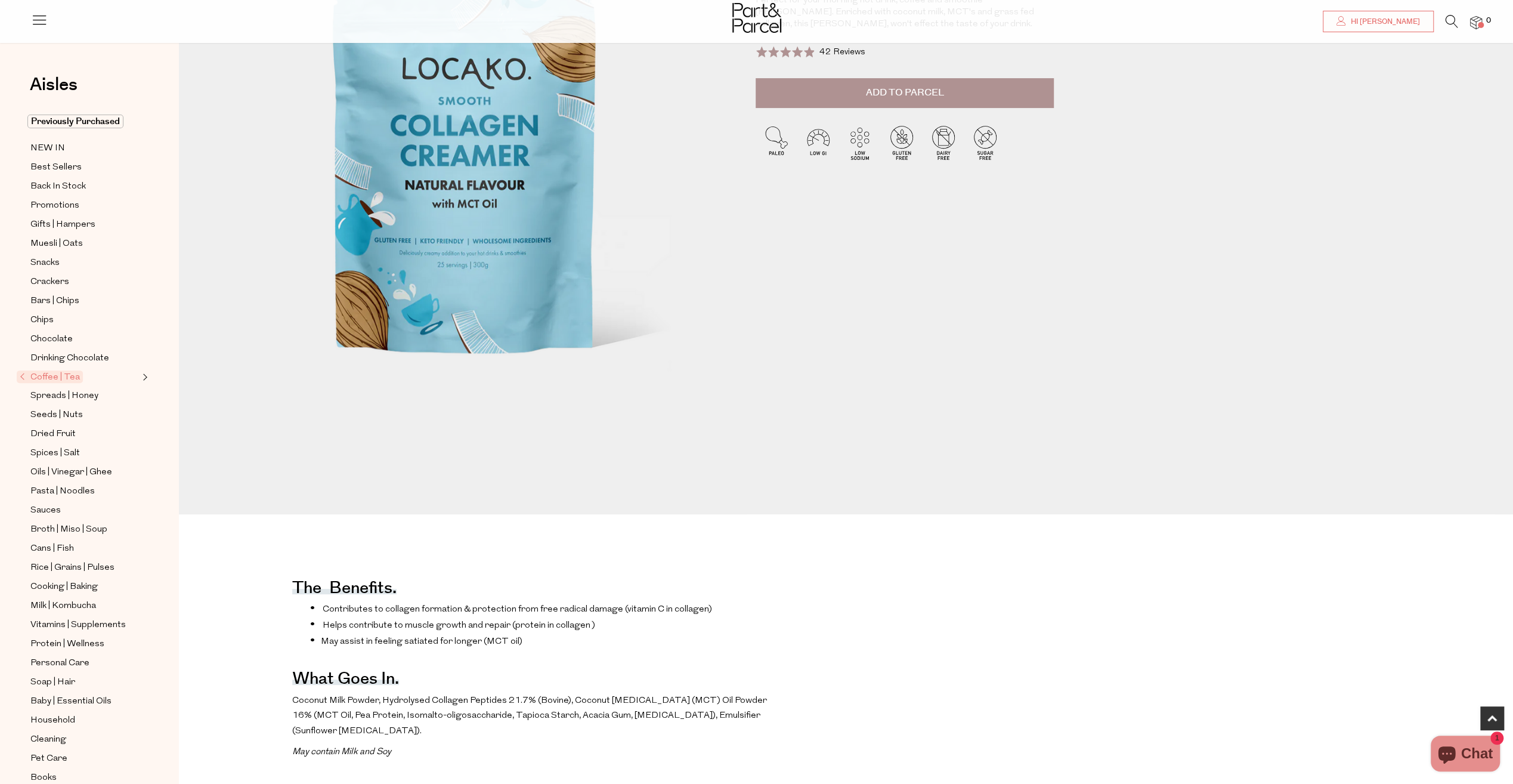
scroll to position [477, 0]
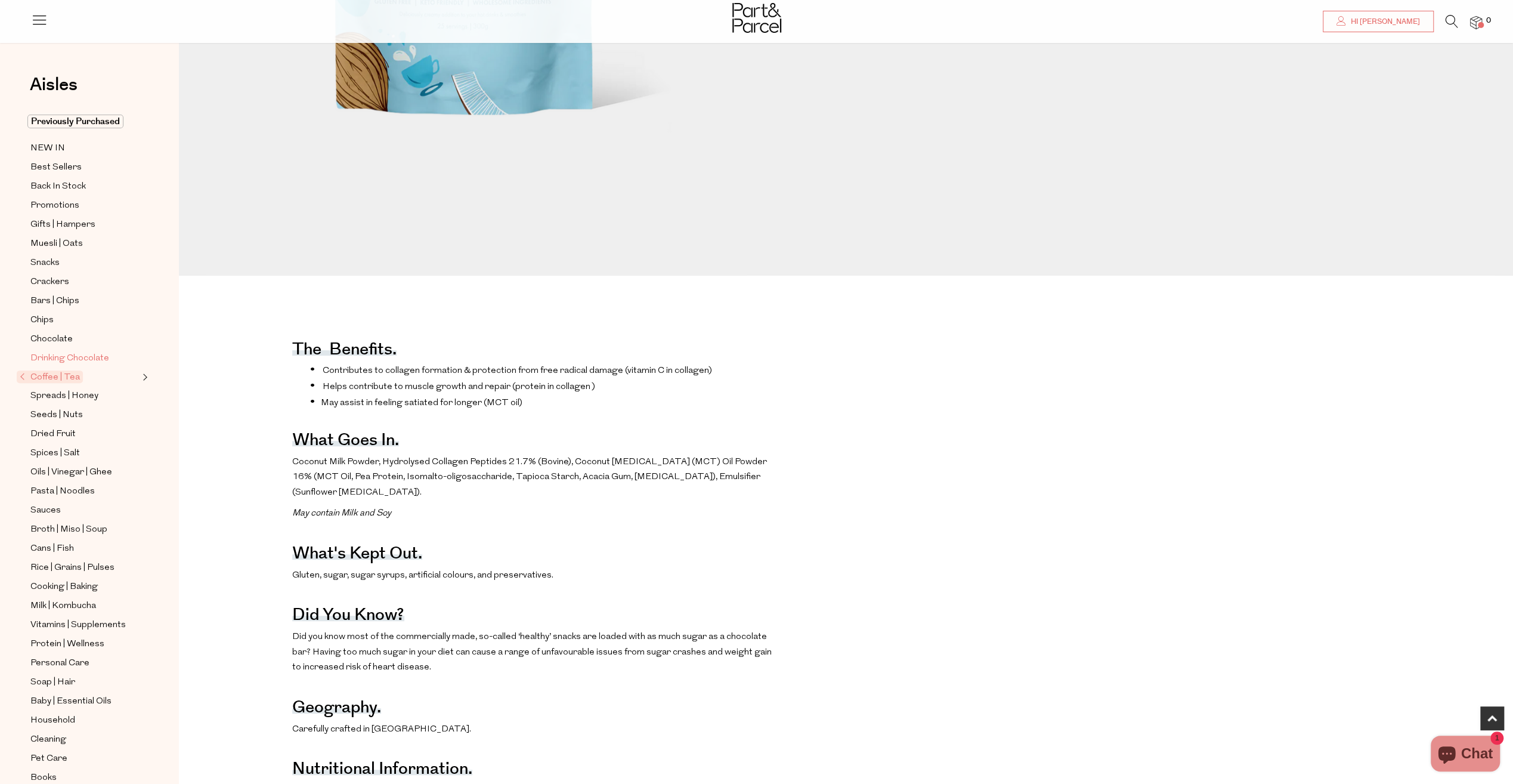
click at [54, 352] on span "Drinking Chocolate" at bounding box center [69, 359] width 78 height 15
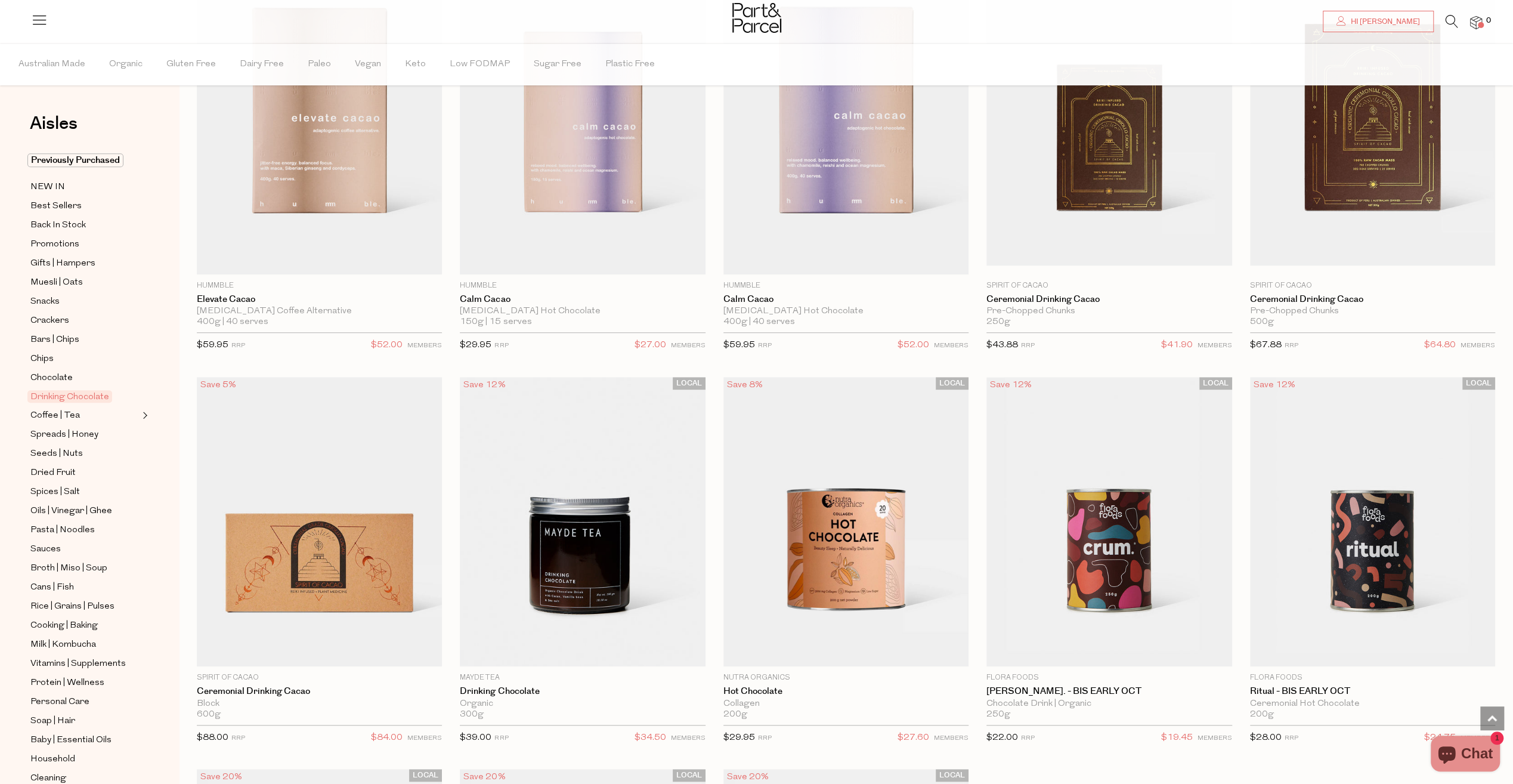
scroll to position [597, 0]
click at [62, 561] on span "Broth | Miso | Soup" at bounding box center [68, 568] width 77 height 15
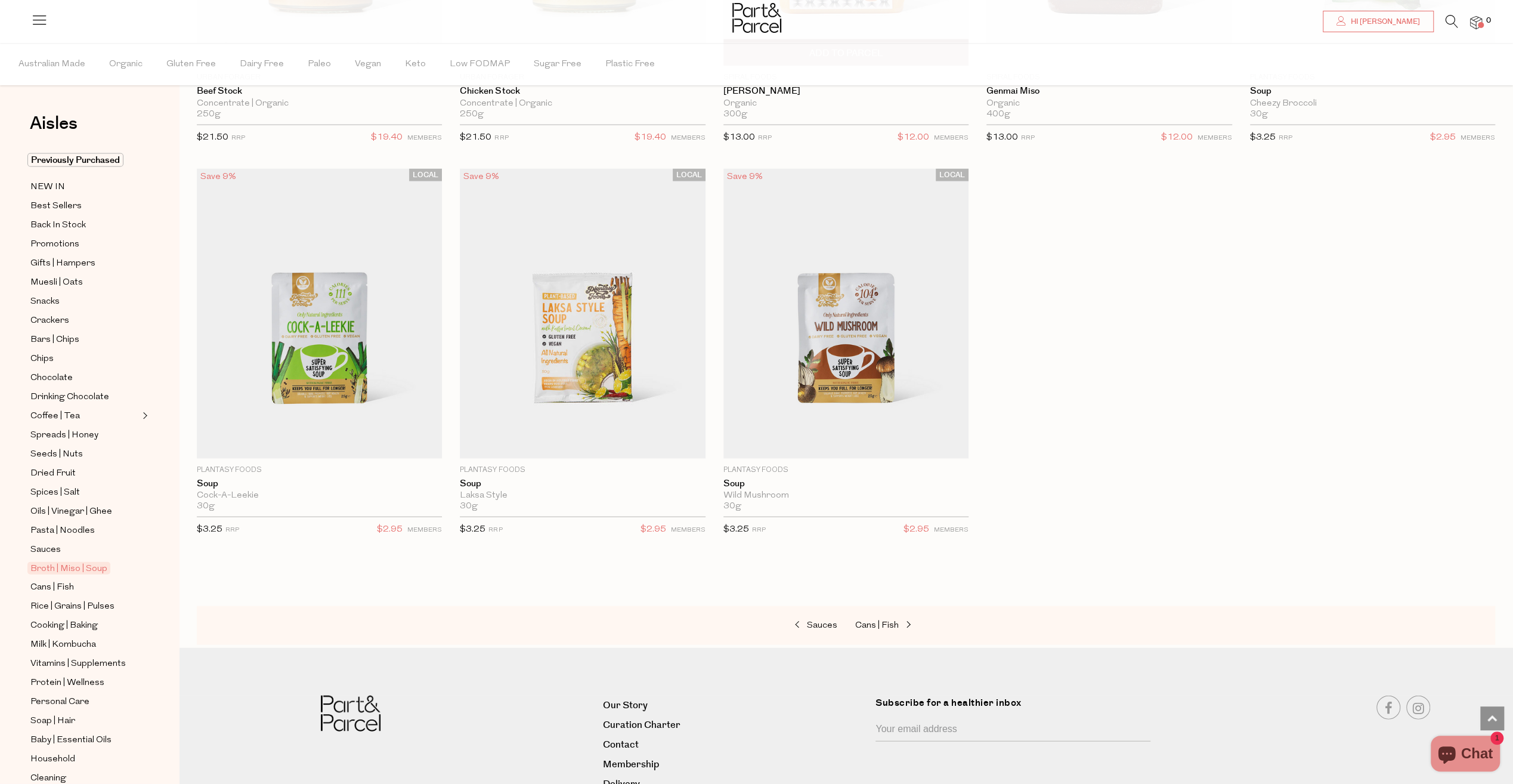
scroll to position [2385, 0]
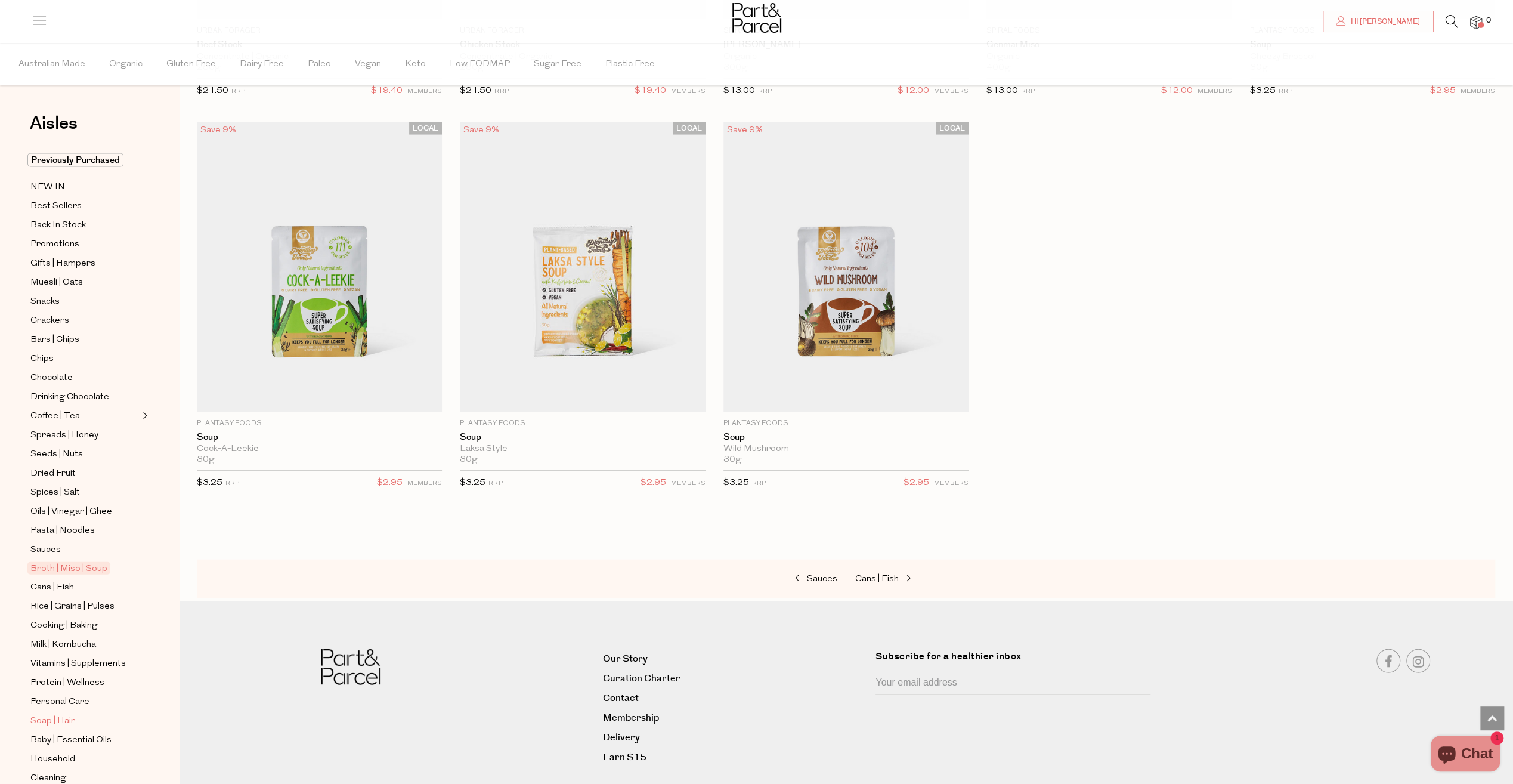
click at [66, 714] on span "Soap | Hair" at bounding box center [53, 721] width 44 height 15
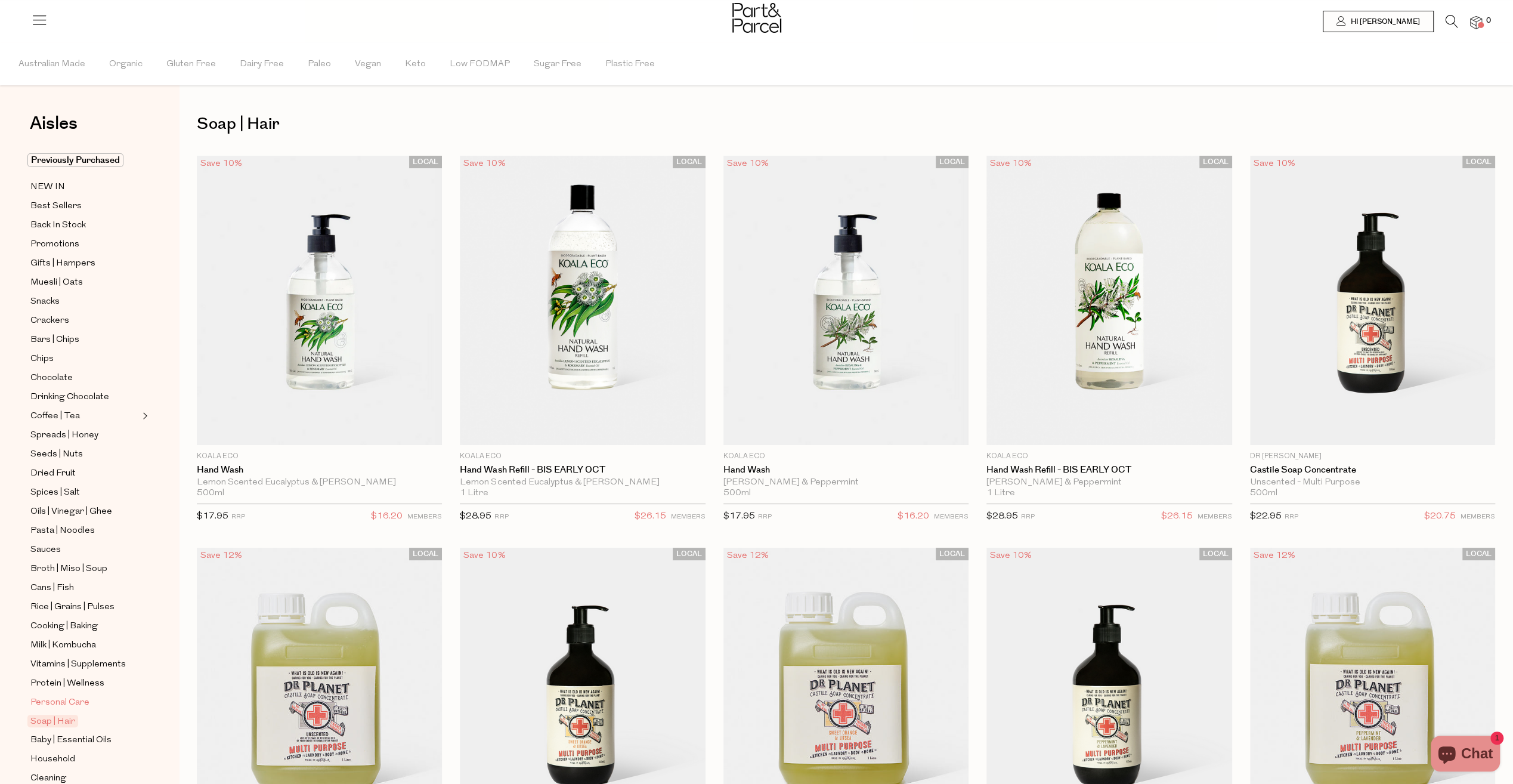
click at [60, 695] on span "Personal Care" at bounding box center [60, 703] width 59 height 15
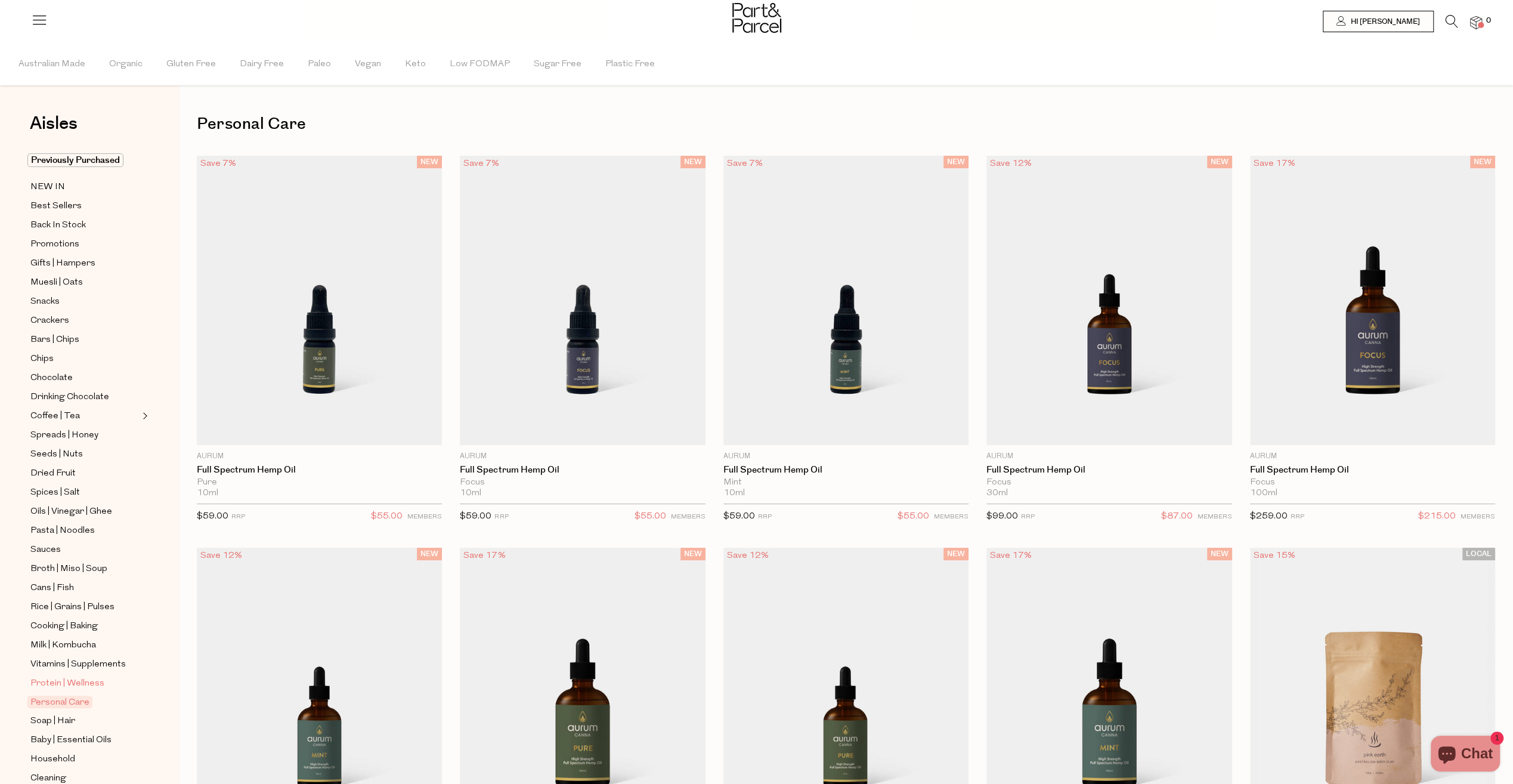
click at [52, 676] on span "Protein | Wellness" at bounding box center [67, 683] width 74 height 15
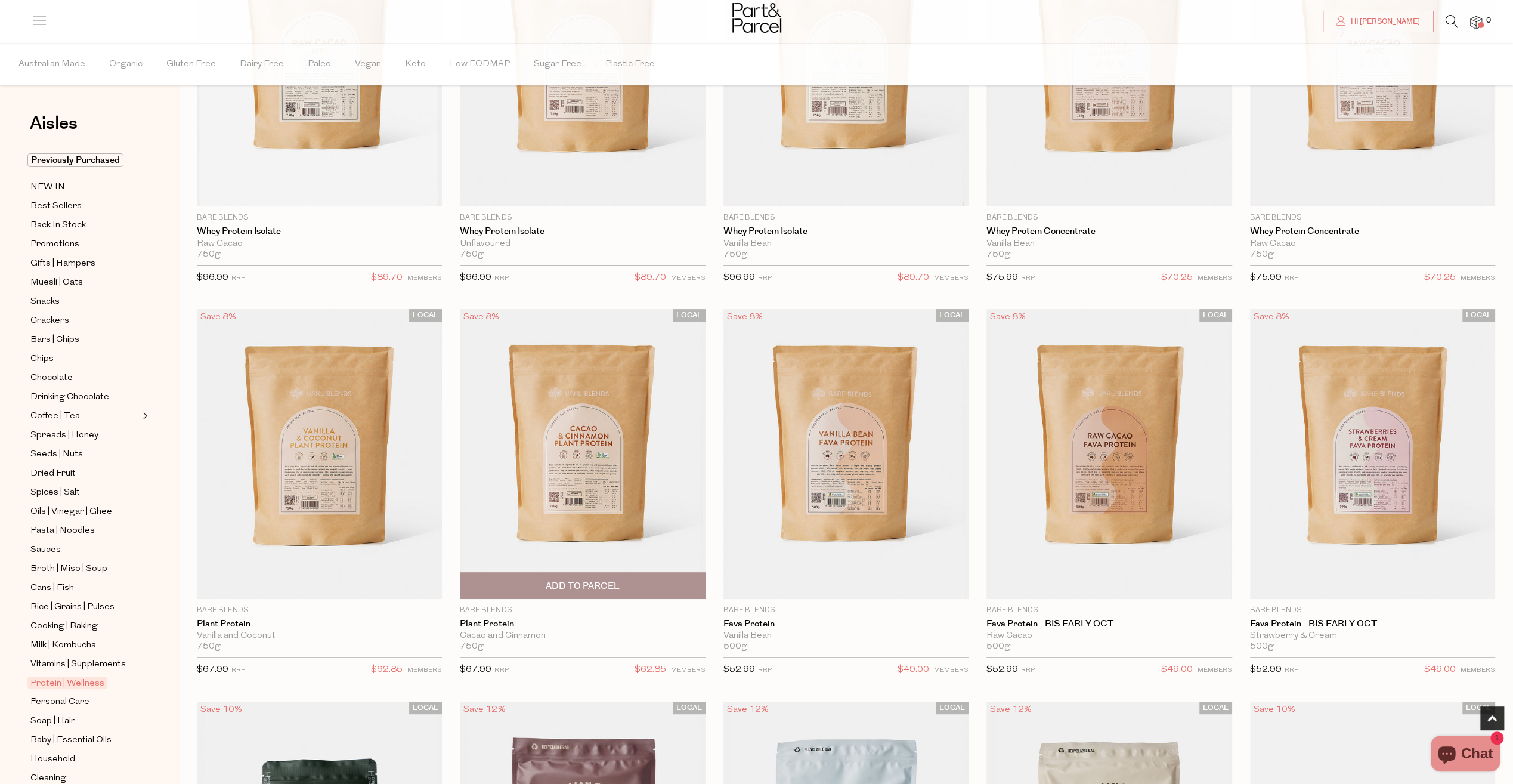
scroll to position [537, 0]
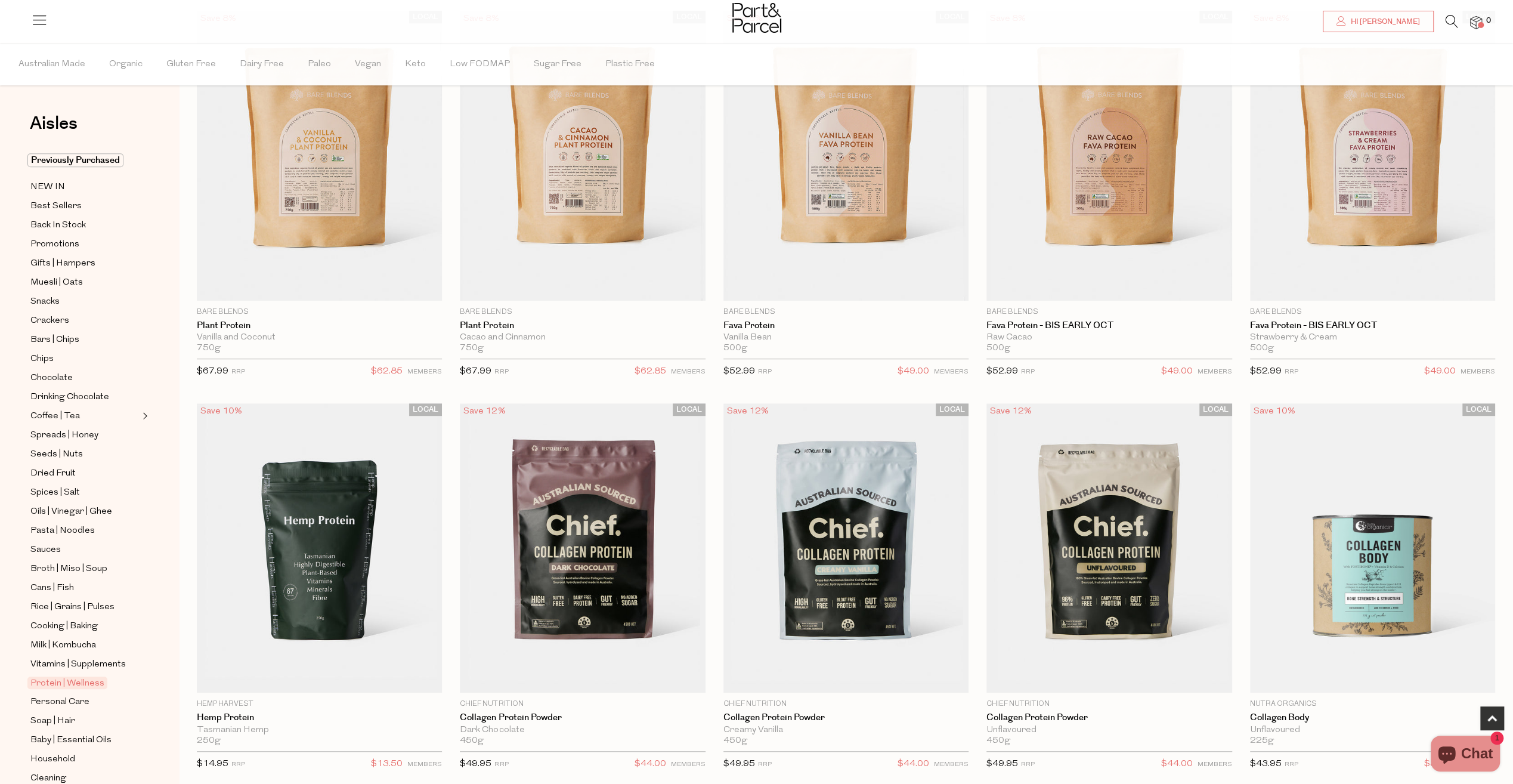
click at [1454, 26] on icon at bounding box center [1452, 21] width 13 height 13
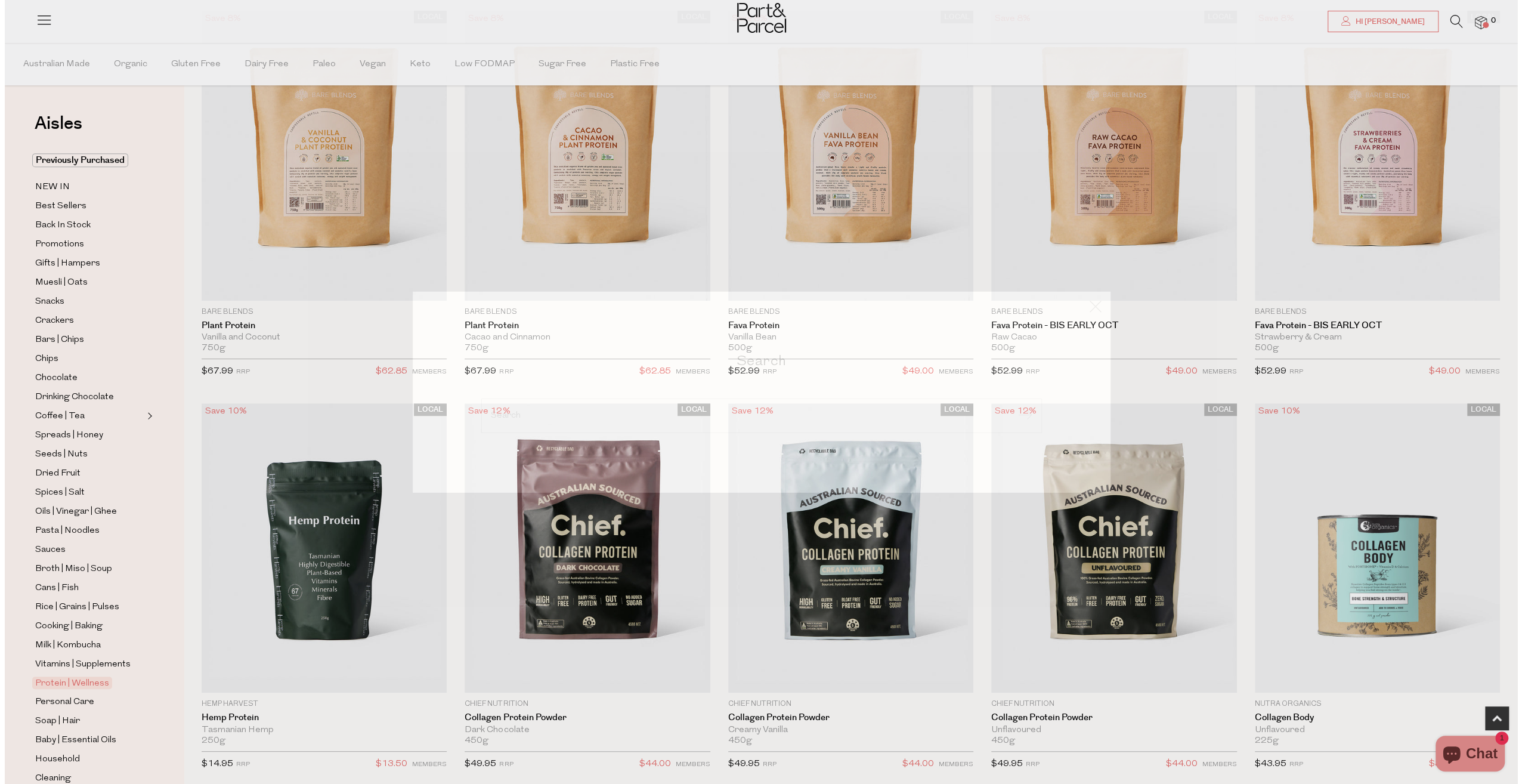
scroll to position [540, 0]
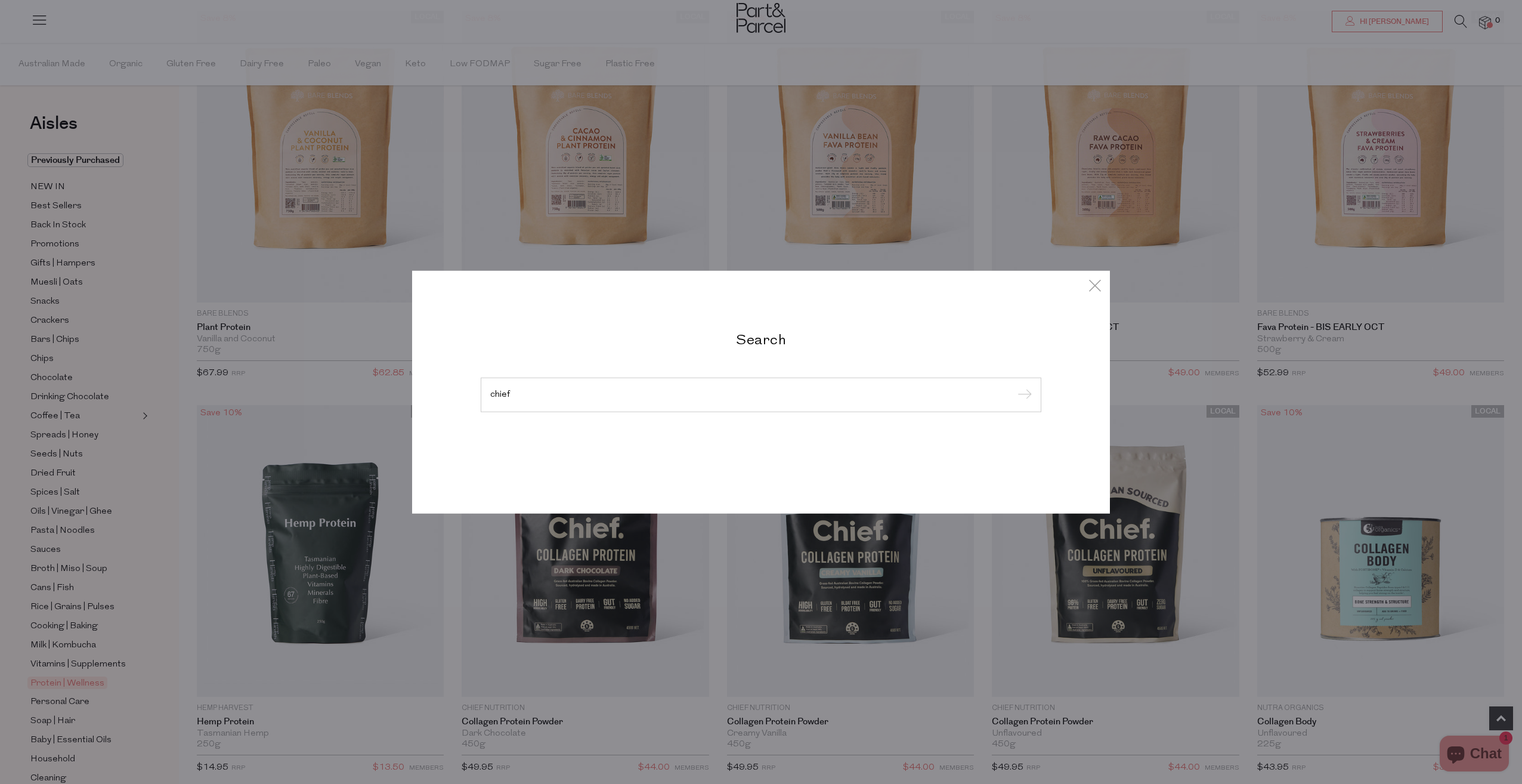
type input "chief"
click at [1014, 386] on input "submit" at bounding box center [1022, 395] width 18 height 18
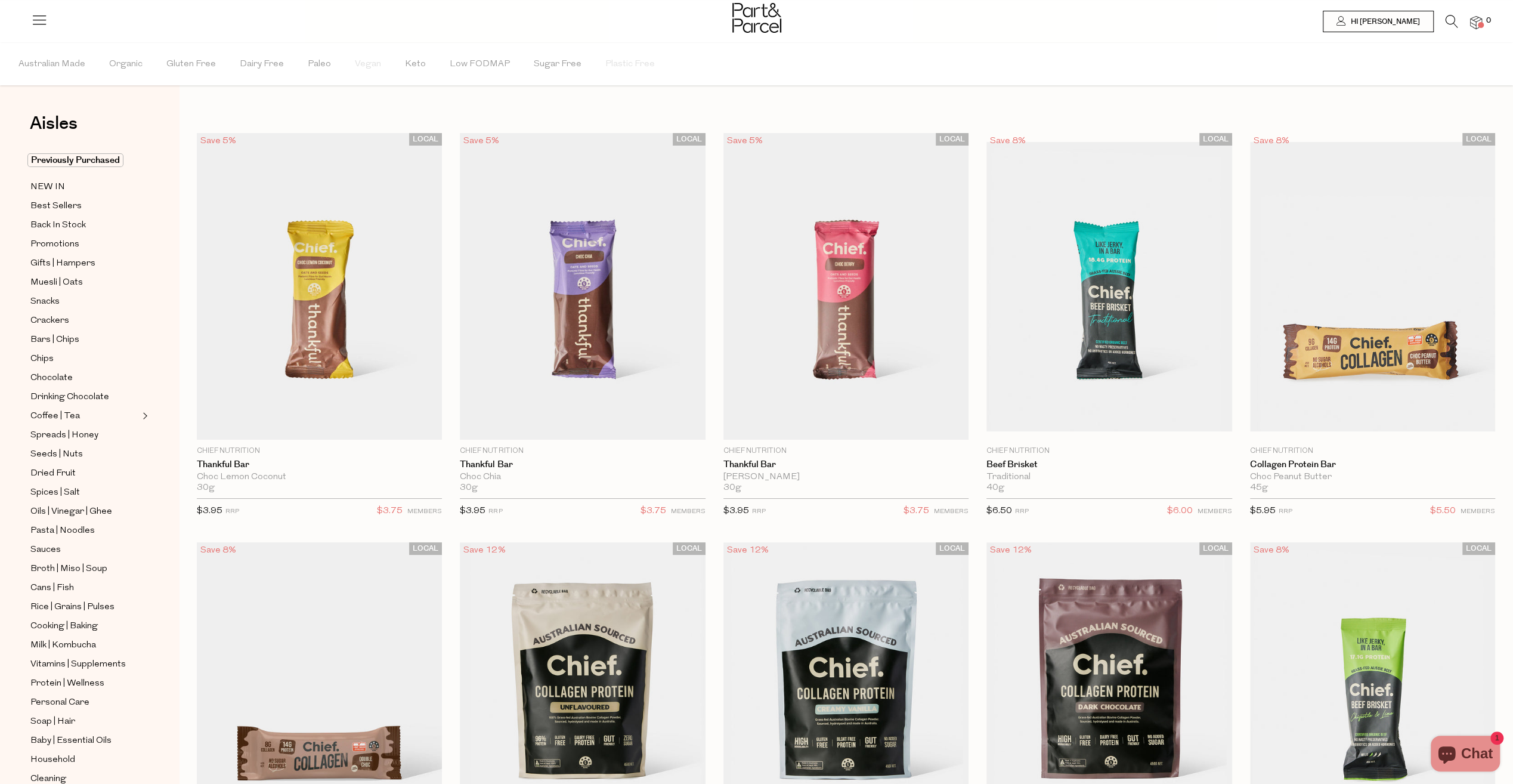
click at [1476, 20] on img at bounding box center [1476, 22] width 12 height 14
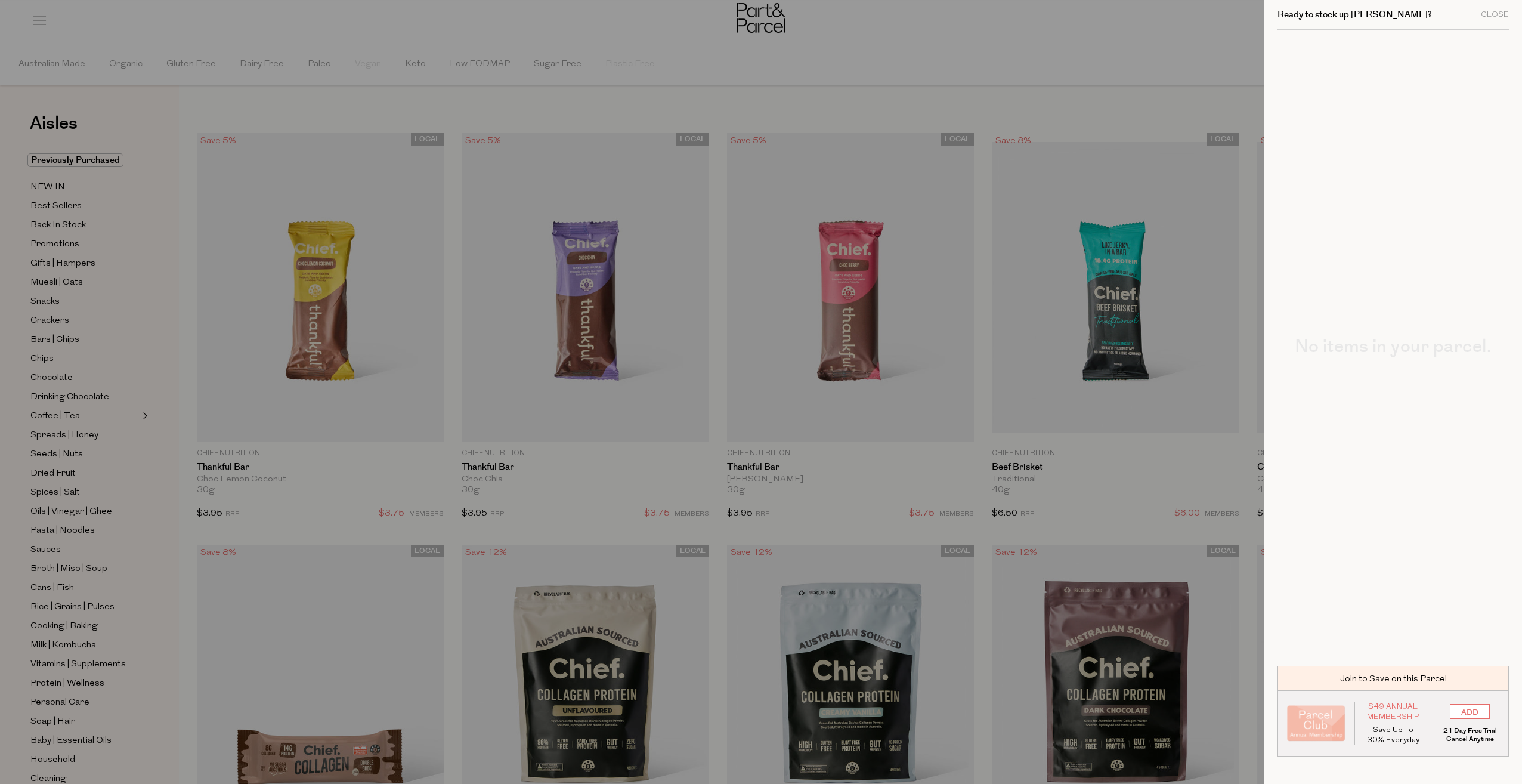
click at [1173, 56] on div at bounding box center [761, 392] width 1522 height 784
